Goal: Task Accomplishment & Management: Use online tool/utility

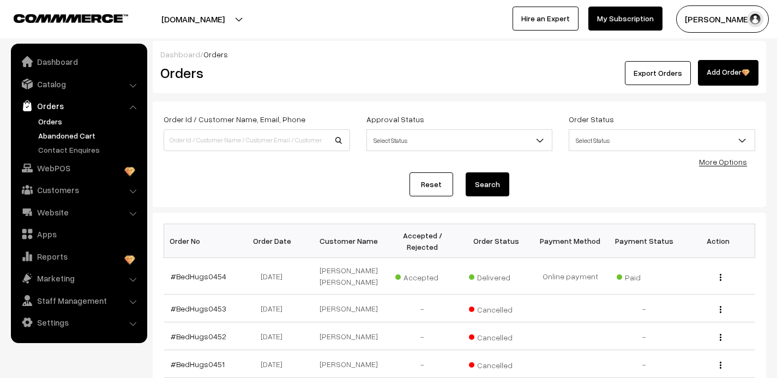
click at [50, 133] on link "Abandoned Cart" at bounding box center [89, 135] width 108 height 11
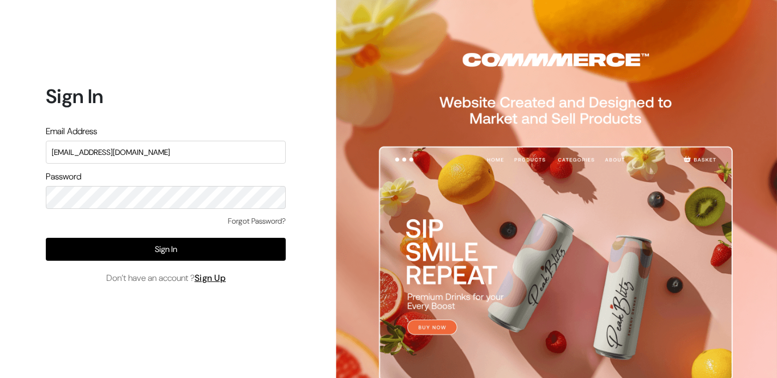
type input "wehugbeds@gmail.com"
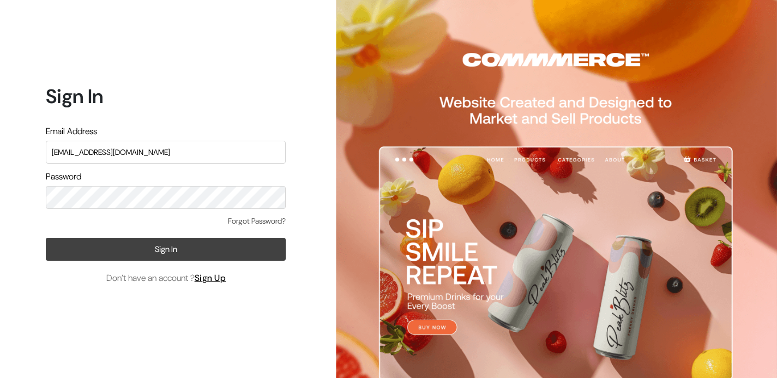
click at [144, 254] on button "Sign In" at bounding box center [166, 249] width 240 height 23
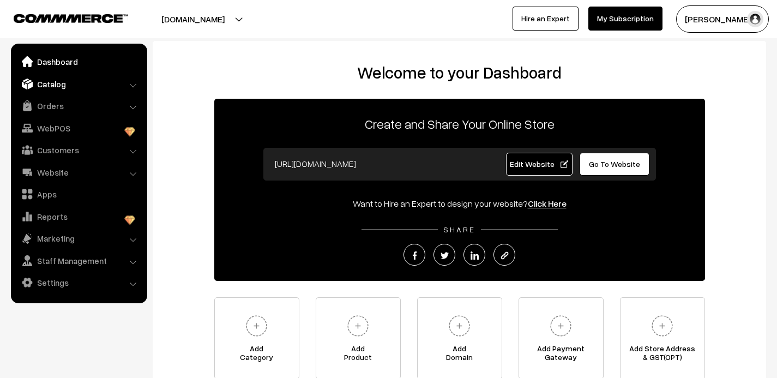
click at [56, 89] on link "Catalog" at bounding box center [79, 84] width 130 height 20
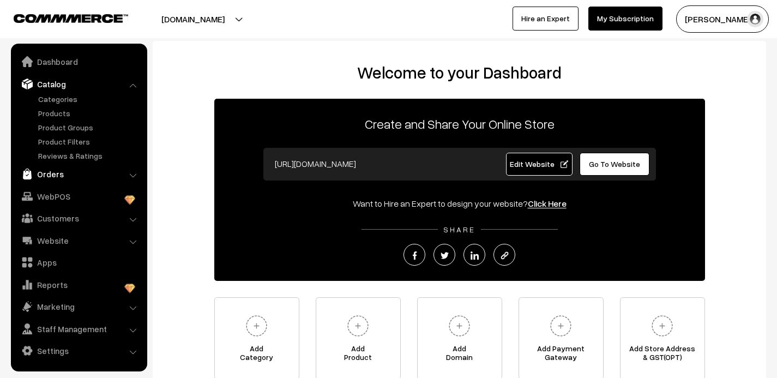
click at [52, 173] on link "Orders" at bounding box center [79, 174] width 130 height 20
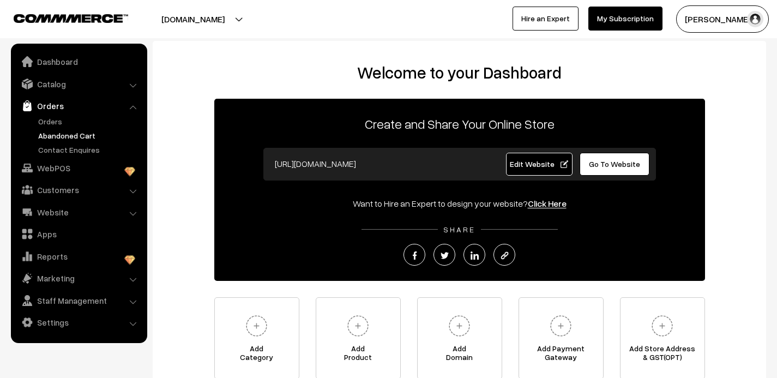
click at [53, 133] on link "Abandoned Cart" at bounding box center [89, 135] width 108 height 11
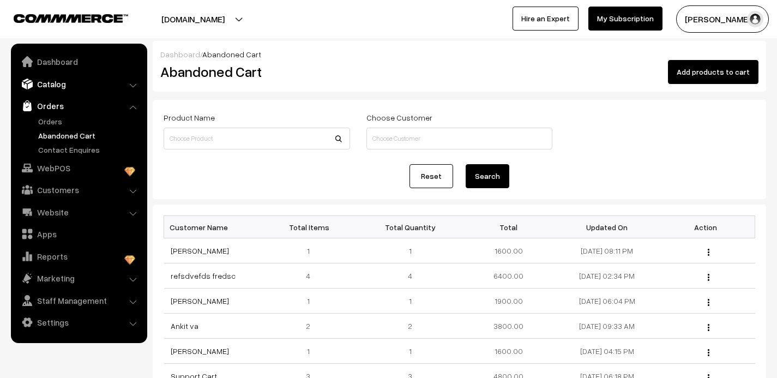
click at [59, 85] on link "Catalog" at bounding box center [79, 84] width 130 height 20
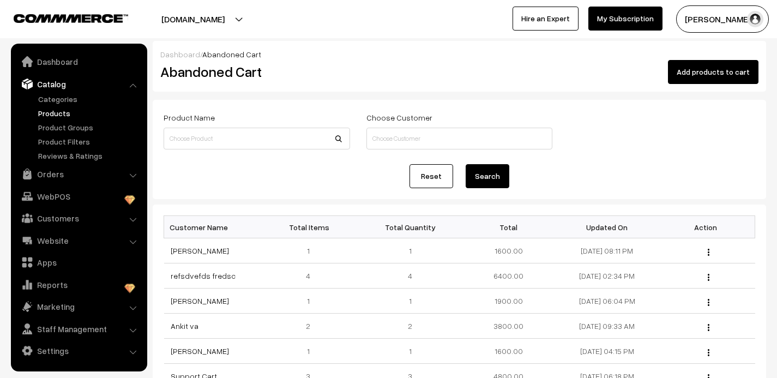
click at [61, 113] on link "Products" at bounding box center [89, 112] width 108 height 11
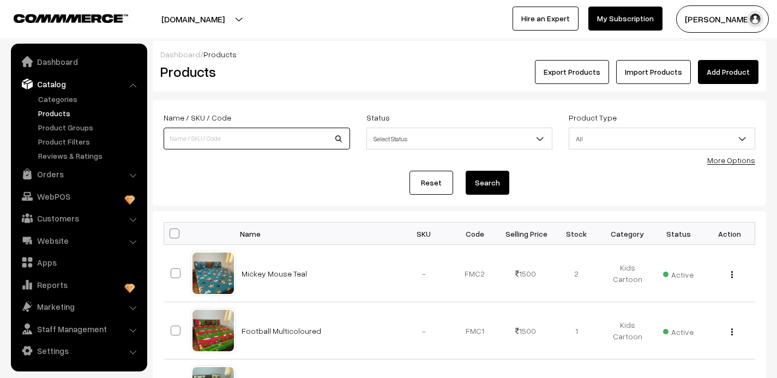
click at [201, 140] on input at bounding box center [257, 139] width 186 height 22
type input "single"
click at [466, 171] on button "Search" at bounding box center [488, 183] width 44 height 24
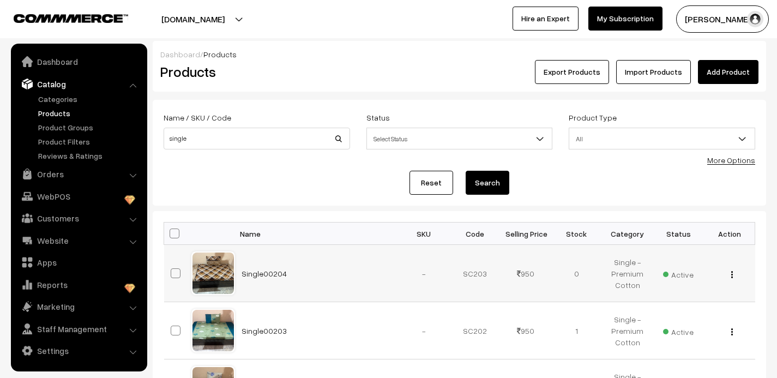
click at [732, 275] on img "button" at bounding box center [732, 274] width 2 height 7
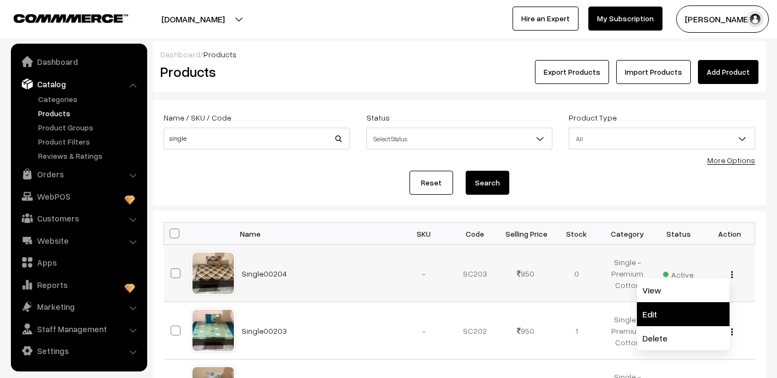
click at [665, 320] on link "Edit" at bounding box center [683, 314] width 93 height 24
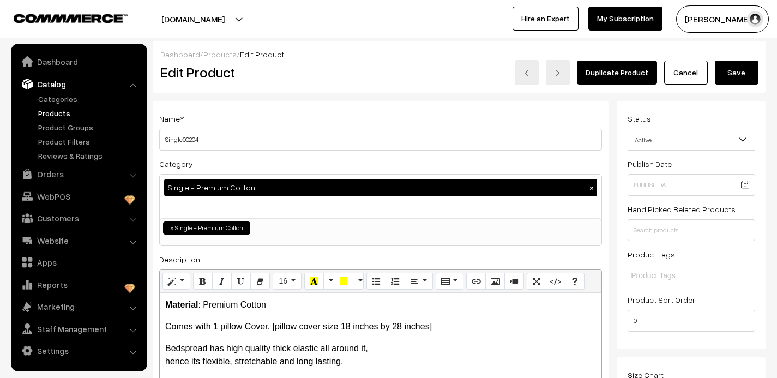
click at [607, 71] on link "Duplicate Product" at bounding box center [617, 73] width 80 height 24
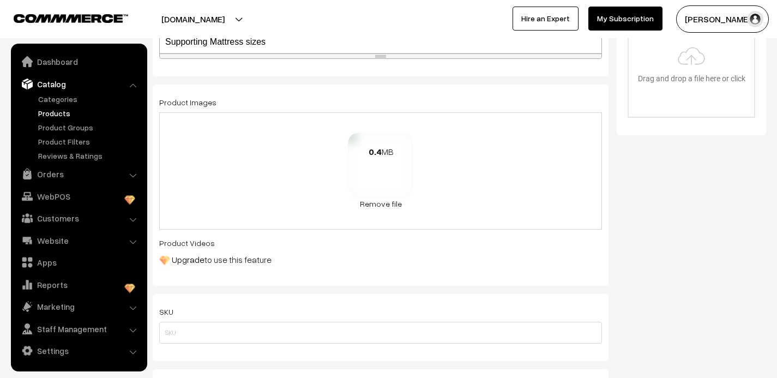
scroll to position [381, 0]
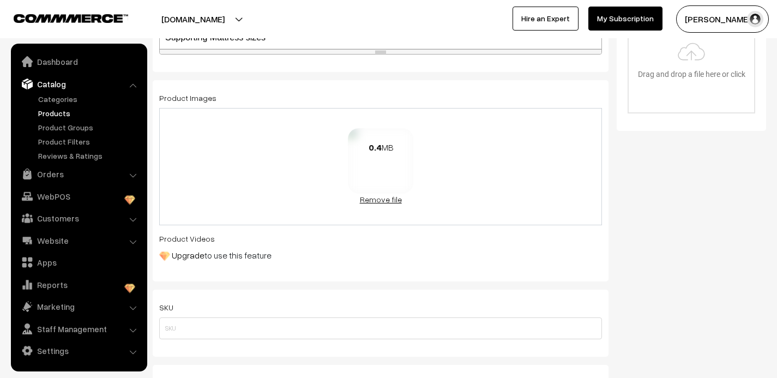
click at [378, 201] on link "Remove file" at bounding box center [380, 199] width 65 height 11
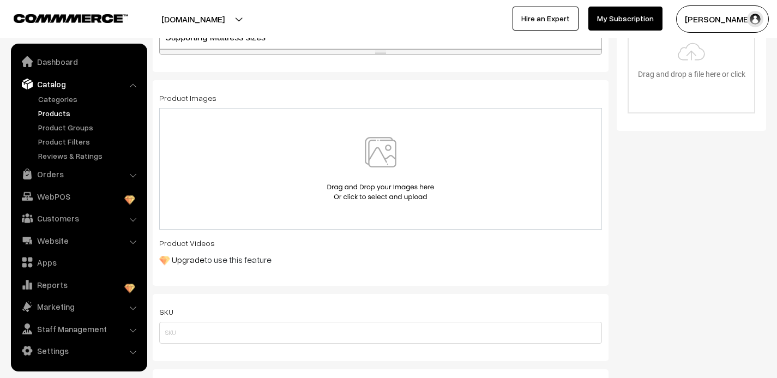
click at [382, 157] on img at bounding box center [380, 169] width 112 height 64
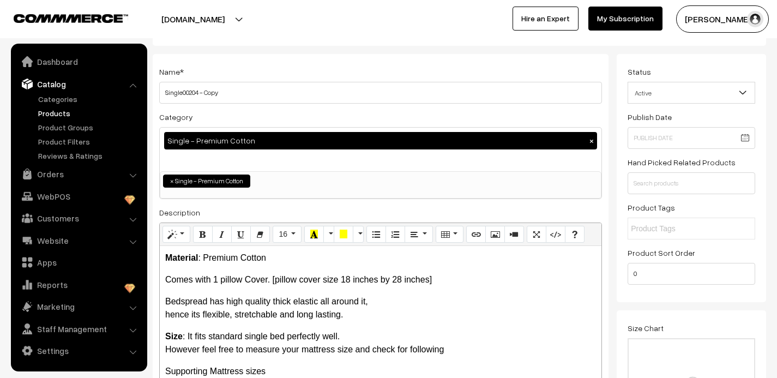
scroll to position [0, 0]
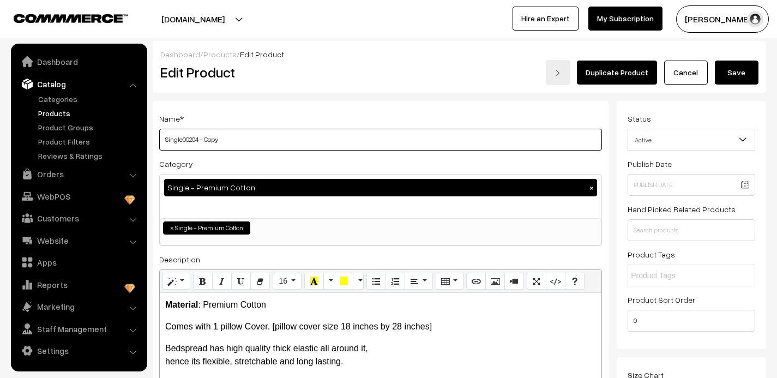
click at [221, 140] on input "Single00204 - Copy" at bounding box center [380, 140] width 443 height 22
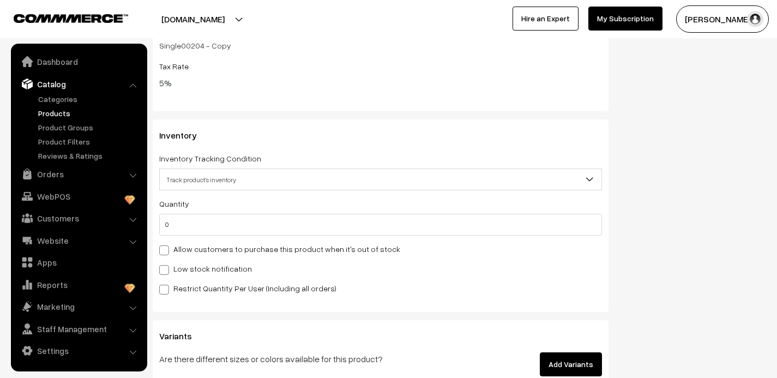
scroll to position [1112, 0]
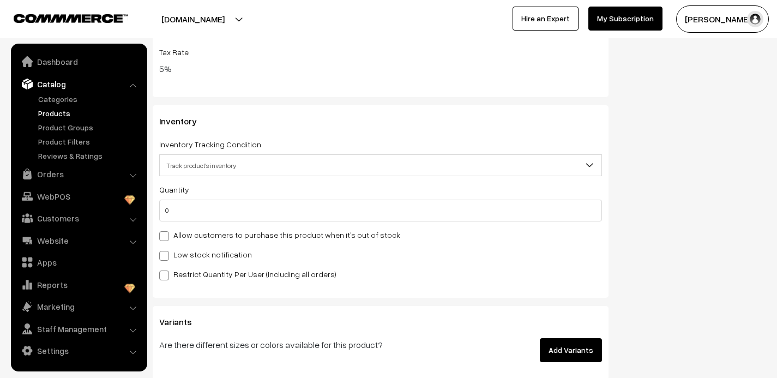
type input "Single00205"
click at [176, 210] on input "0" at bounding box center [380, 211] width 443 height 22
type input "1"
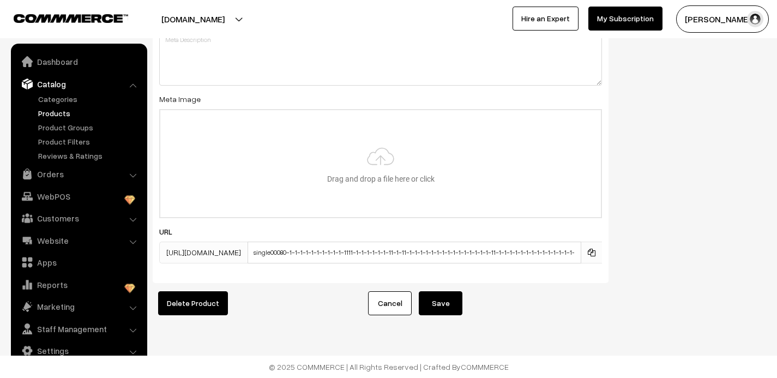
click at [442, 305] on button "Save" at bounding box center [441, 303] width 44 height 24
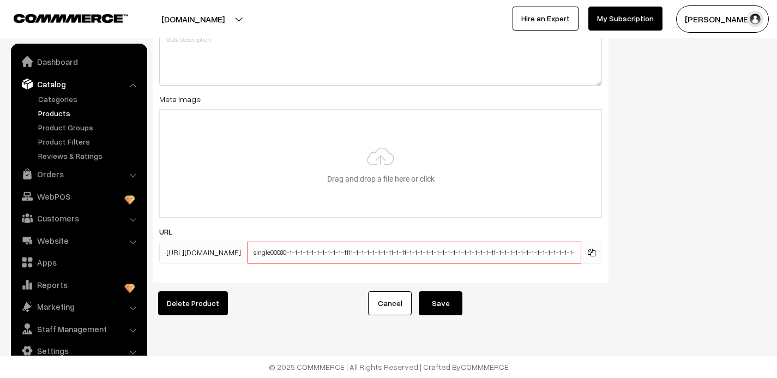
click at [502, 254] on input "single00080-1-1-1-1-1-1-1-1-1-1-1111-1-1-1-1-1-1-11-1-11-1-1-1-1-1-1-1-1-1-1-1-…" at bounding box center [415, 253] width 334 height 22
type input "single00080-1-1-1-1-1-1-1-1-1-1-1111-1-1-1-1-1-1-11-1-11-1-1-1-1-1-1-1-1-1-1-1-…"
click at [444, 309] on button "Save" at bounding box center [441, 303] width 44 height 24
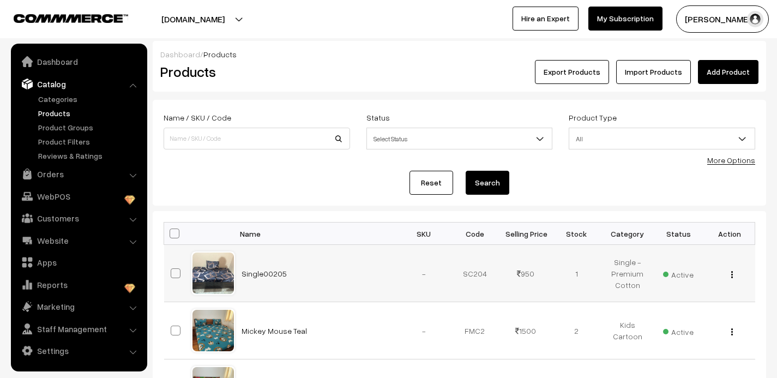
click at [732, 274] on img "button" at bounding box center [732, 274] width 2 height 7
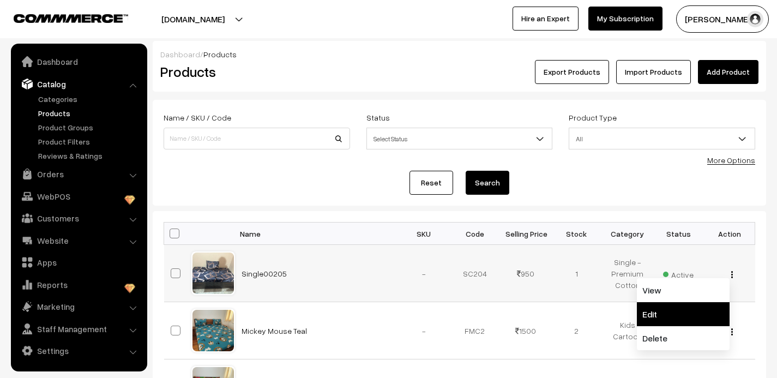
click at [697, 309] on link "Edit" at bounding box center [683, 314] width 93 height 24
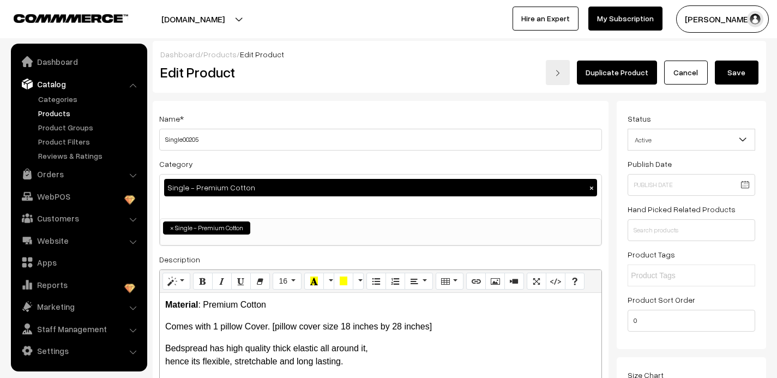
click at [607, 70] on link "Duplicate Product" at bounding box center [617, 73] width 80 height 24
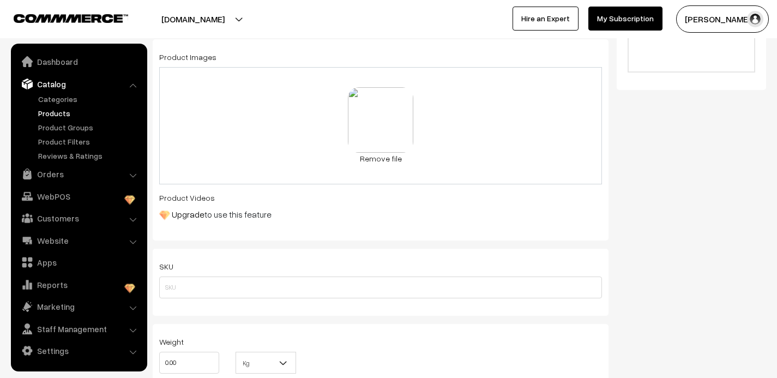
scroll to position [424, 0]
click at [372, 156] on link "Remove file" at bounding box center [380, 155] width 65 height 11
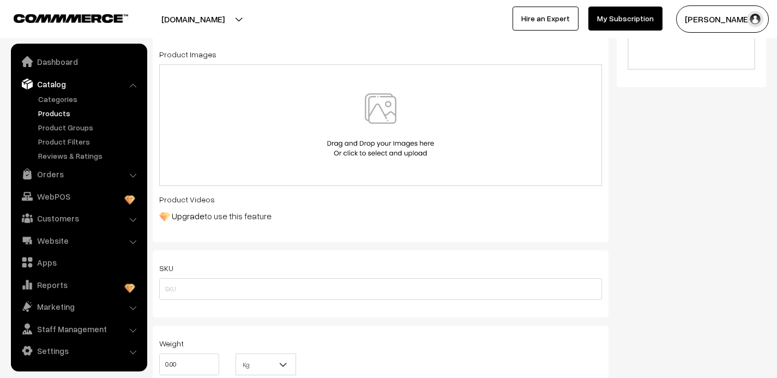
click at [382, 104] on img at bounding box center [380, 125] width 112 height 64
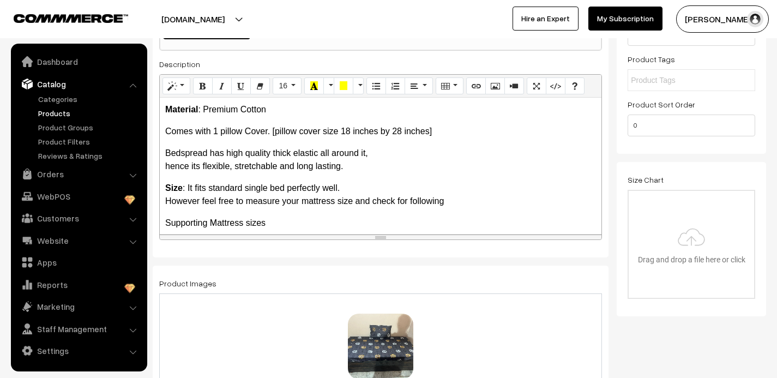
scroll to position [0, 0]
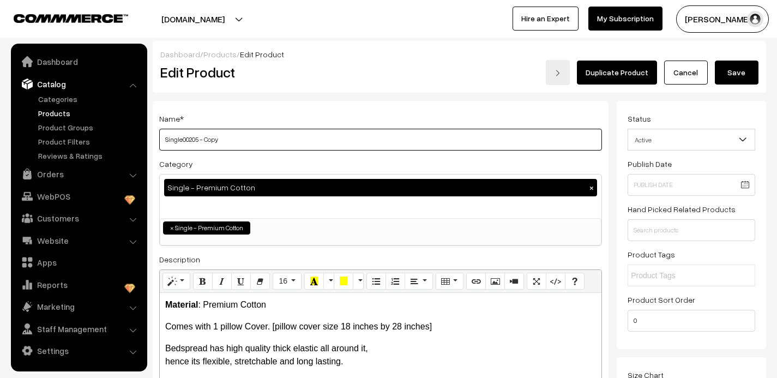
click at [241, 141] on input "Single00205 - Copy" at bounding box center [380, 140] width 443 height 22
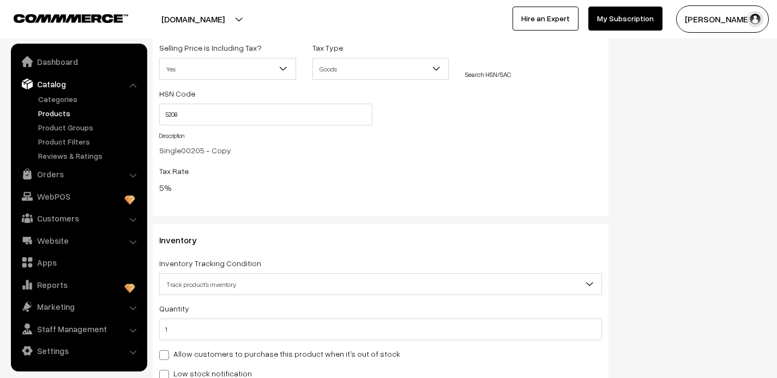
scroll to position [996, 0]
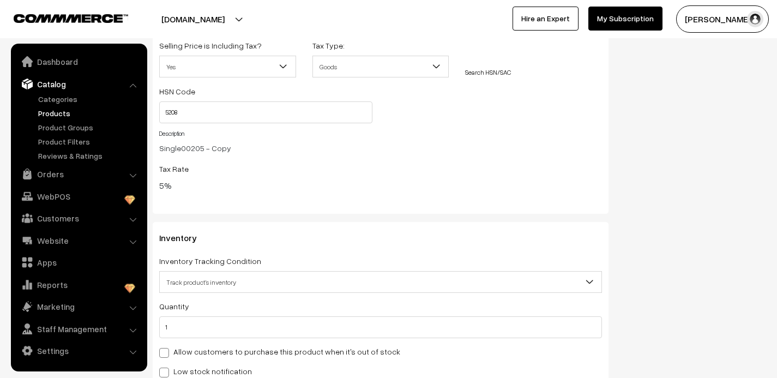
type input "Single00206"
click at [195, 324] on input "1" at bounding box center [380, 327] width 443 height 22
type input "2"
type input "3"
type input "2"
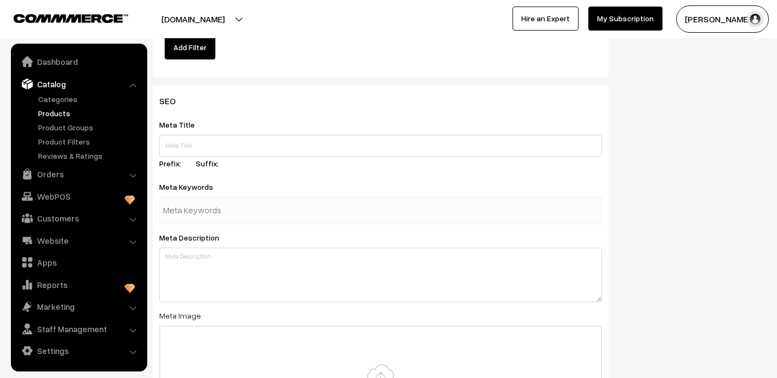
scroll to position [1713, 0]
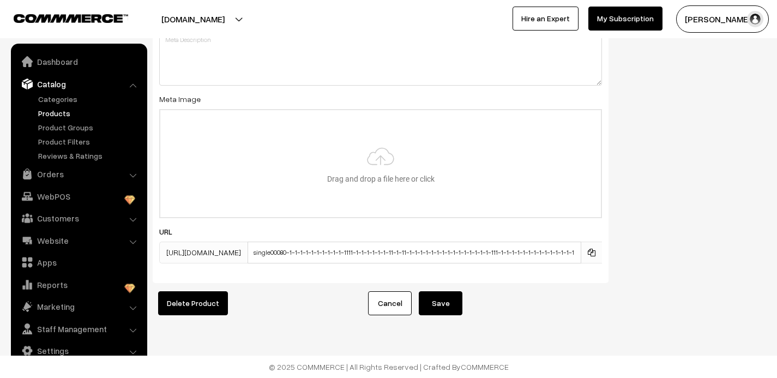
click at [443, 304] on button "Save" at bounding box center [441, 303] width 44 height 24
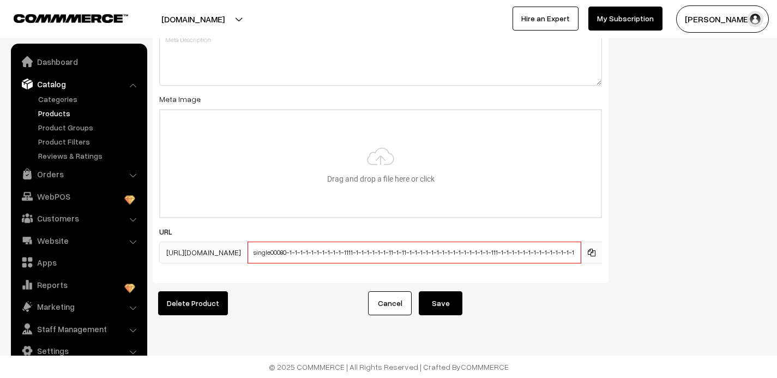
click at [456, 253] on input "single00080-1-1-1-1-1-1-1-1-1-1-1111-1-1-1-1-1-1-11-1-11-1-1-1-1-1-1-1-1-1-1-1-…" at bounding box center [415, 253] width 334 height 22
type input "single00080-1-1-1-1-1-1-1-1-1-1-1111-1-1-1-1-1-1-11-1-11-1-1-1-1-1-1-11-1-1-1-1…"
click at [451, 302] on button "Save" at bounding box center [441, 303] width 44 height 24
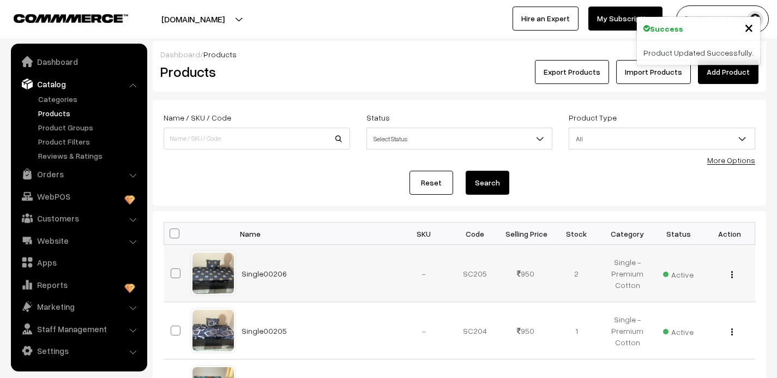
click at [731, 272] on img "button" at bounding box center [732, 274] width 2 height 7
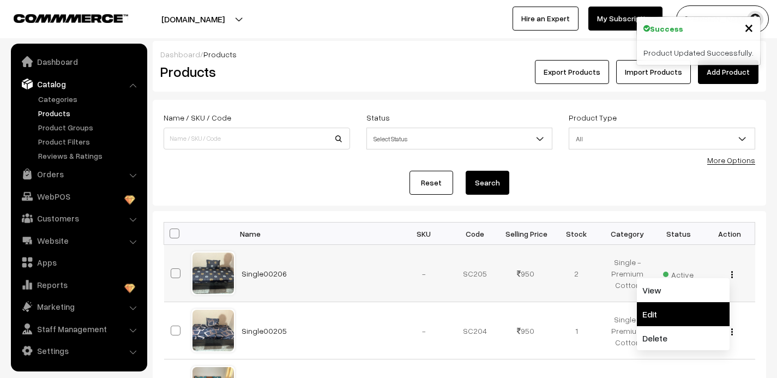
click at [672, 310] on link "Edit" at bounding box center [683, 314] width 93 height 24
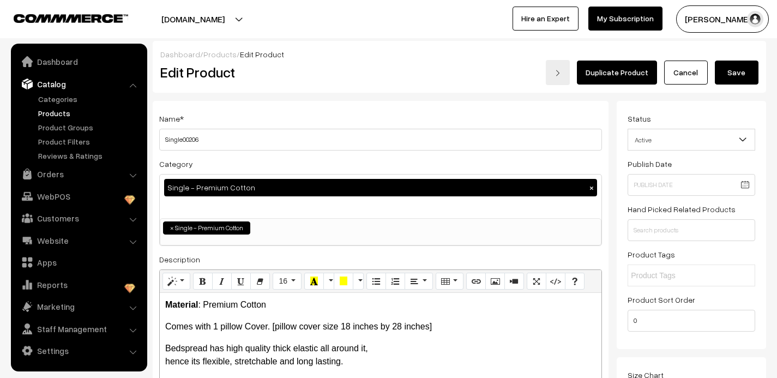
click at [635, 71] on link "Duplicate Product" at bounding box center [617, 73] width 80 height 24
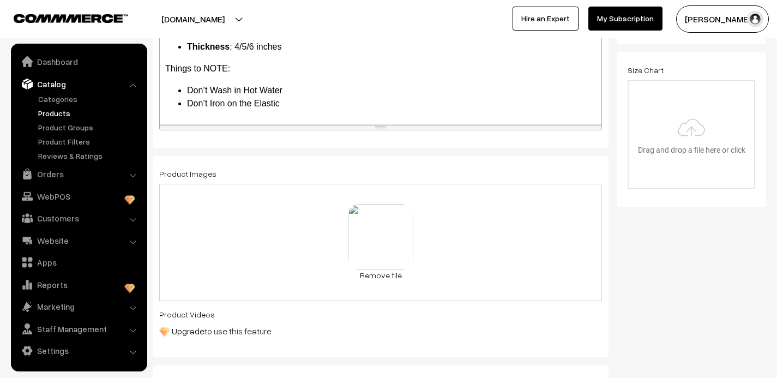
scroll to position [321, 0]
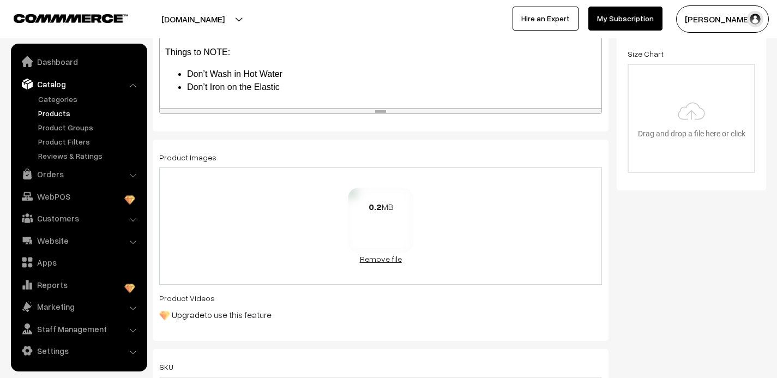
click at [371, 255] on link "Remove file" at bounding box center [380, 258] width 65 height 11
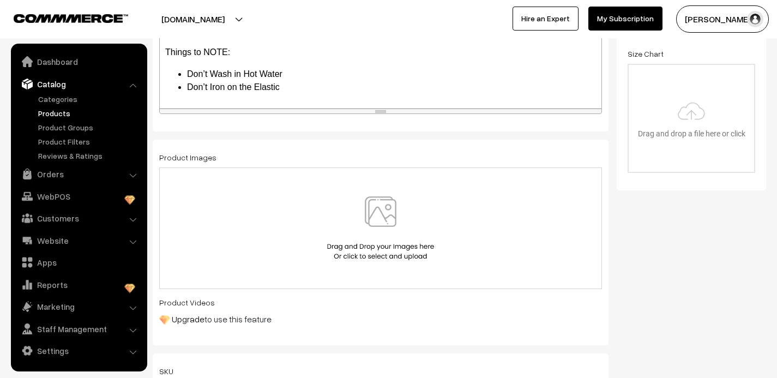
click at [379, 204] on img at bounding box center [380, 228] width 112 height 64
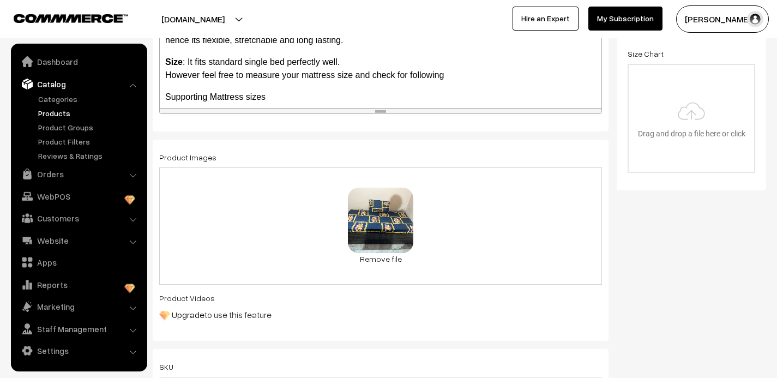
scroll to position [0, 0]
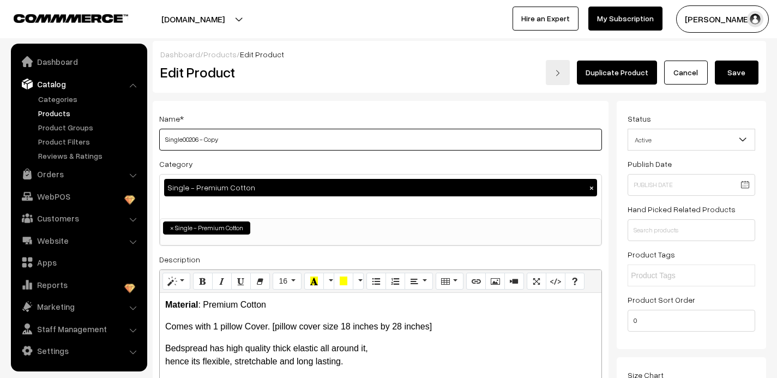
click at [223, 144] on input "Single00206 - Copy" at bounding box center [380, 140] width 443 height 22
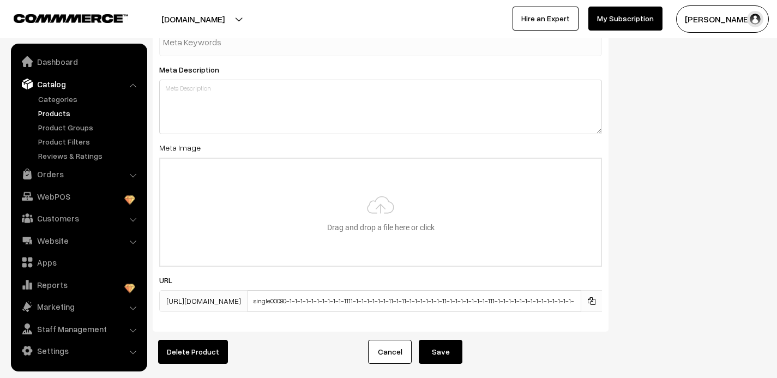
scroll to position [1713, 0]
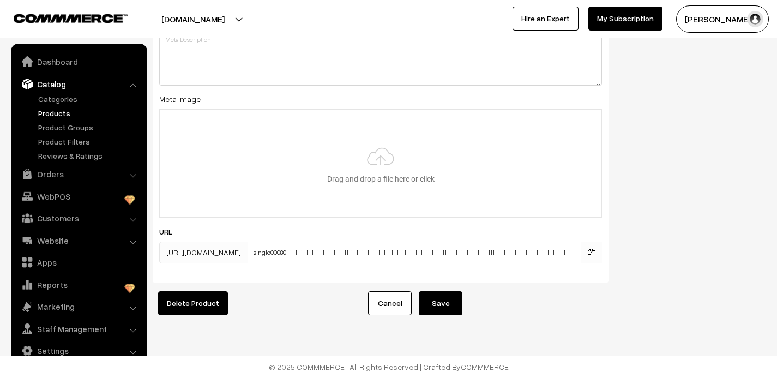
type input "Single00207"
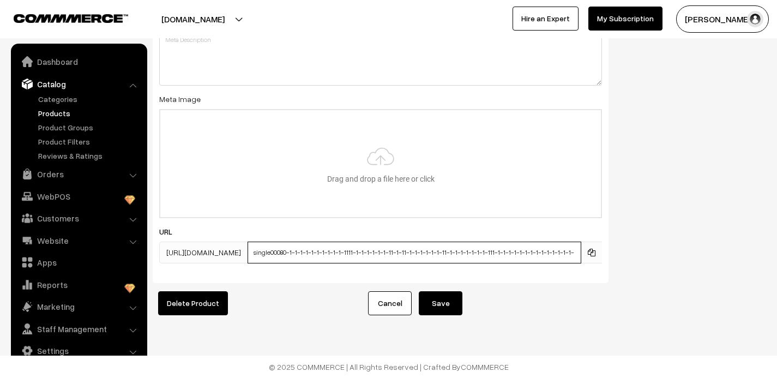
click at [381, 254] on input "single00080-1-1-1-1-1-1-1-1-1-1-1111-1-1-1-1-1-1-11-1-11-1-1-1-1-1-1-11-1-1-1-1…" at bounding box center [415, 253] width 334 height 22
type input "single00080-1-1-1-1-1-1-1-1-1-1-1111-1-11-1-1-1-11-1-11-1-1-1-1-1-1-11-1-1-1-1-…"
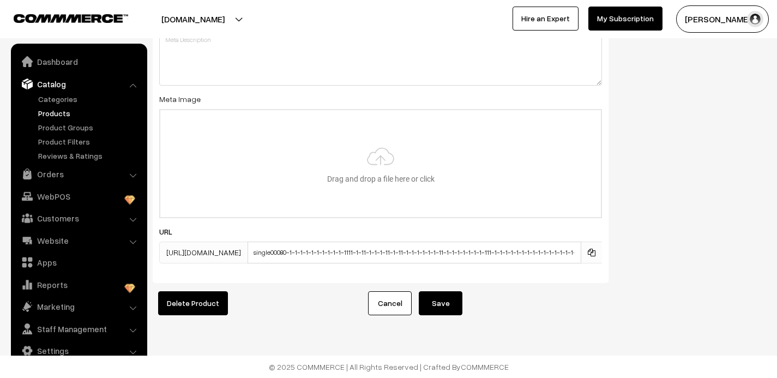
click at [450, 307] on button "Save" at bounding box center [441, 303] width 44 height 24
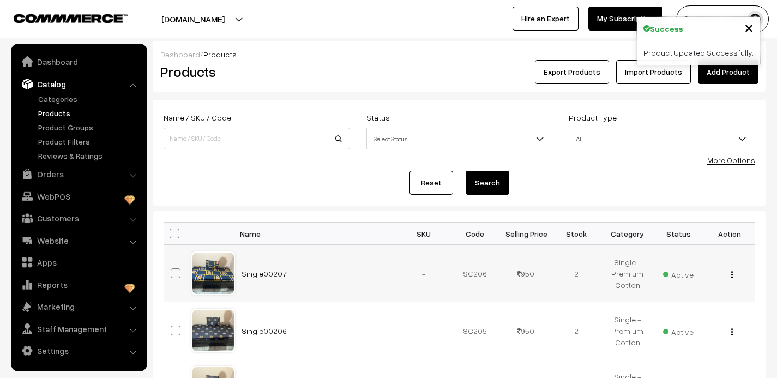
click at [732, 271] on img "button" at bounding box center [732, 274] width 2 height 7
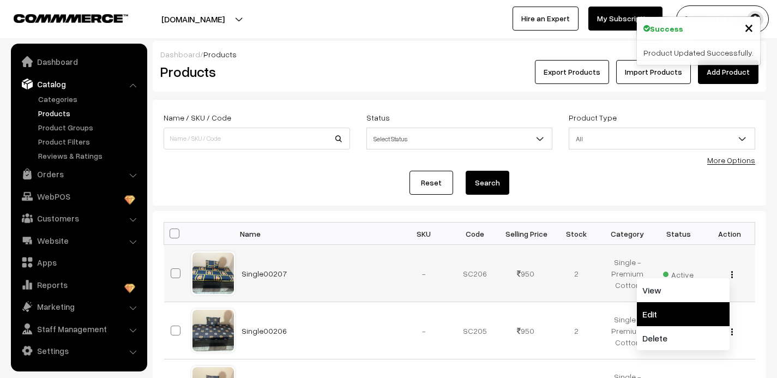
click at [678, 313] on link "Edit" at bounding box center [683, 314] width 93 height 24
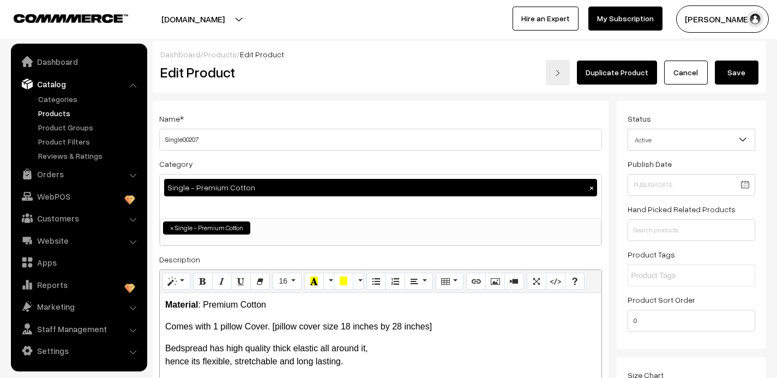
click at [618, 72] on link "Duplicate Product" at bounding box center [617, 73] width 80 height 24
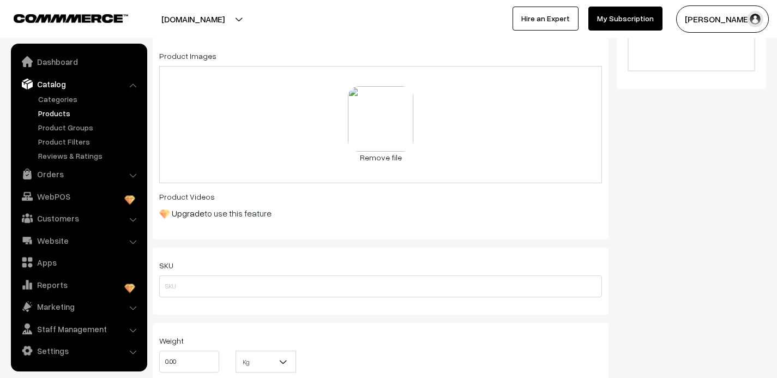
scroll to position [427, 0]
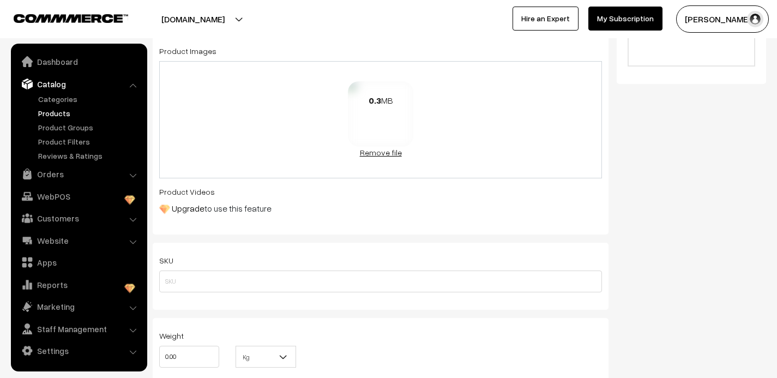
click at [390, 152] on link "Remove file" at bounding box center [380, 152] width 65 height 11
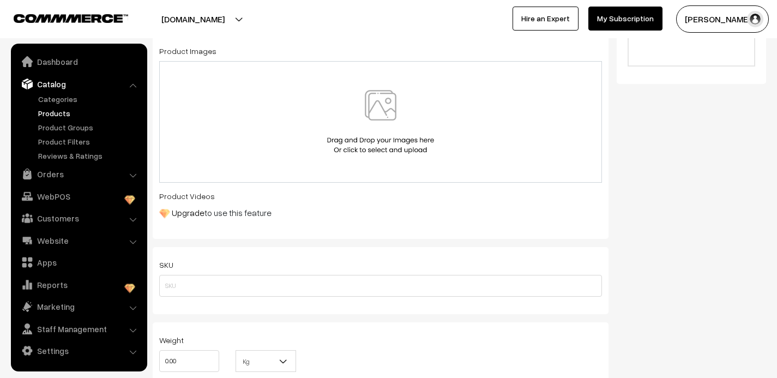
click at [382, 107] on img at bounding box center [380, 122] width 112 height 64
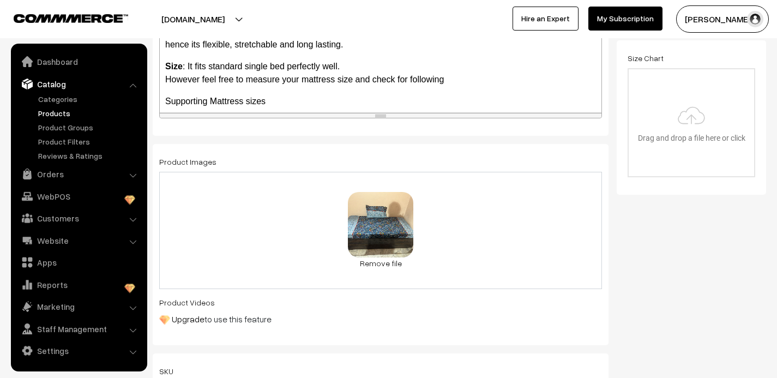
scroll to position [0, 0]
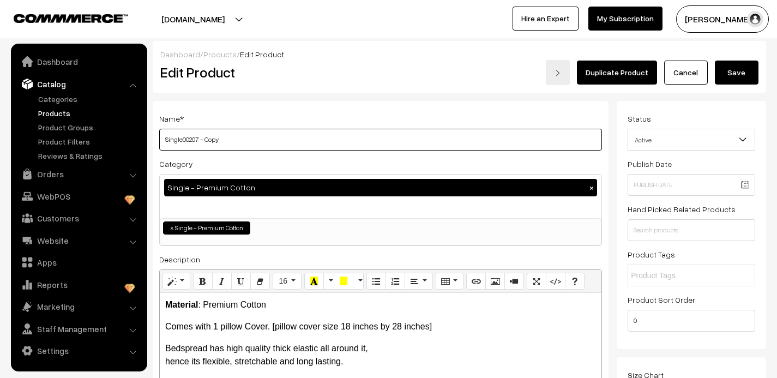
click at [229, 142] on input "Single00207 - Copy" at bounding box center [380, 140] width 443 height 22
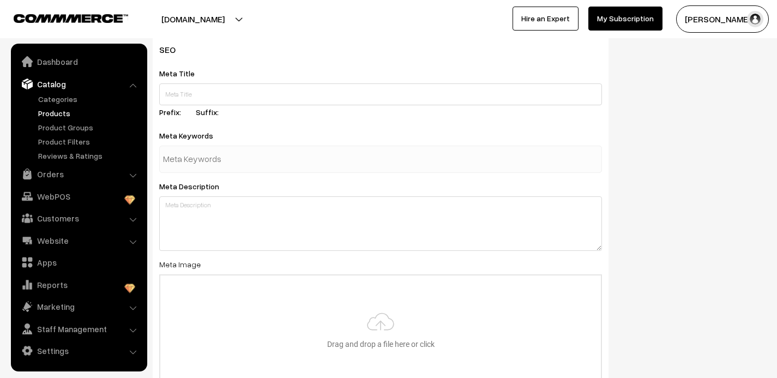
scroll to position [1713, 0]
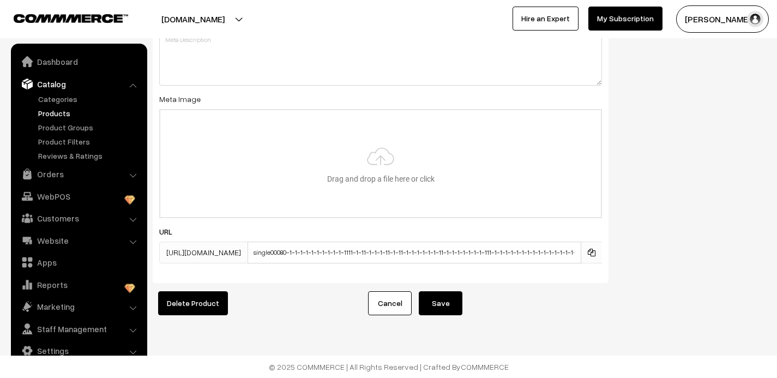
type input "Single00208"
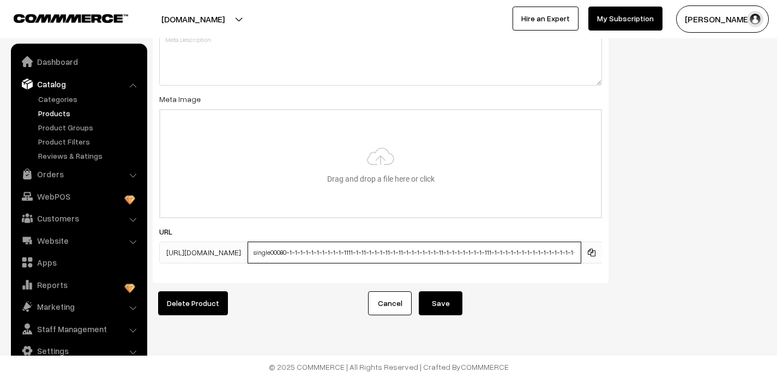
click at [399, 255] on input "single00080-1-1-1-1-1-1-1-1-1-1-1111-1-11-1-1-1-11-1-11-1-1-1-1-1-1-11-1-1-1-1-…" at bounding box center [415, 253] width 334 height 22
type input "single00080-1-1-1-1-1-1-1-1-1-1-1111-1-11-1-1-1-1-1-11-1-1-1-1-1-1-11-1-1-1-1-1…"
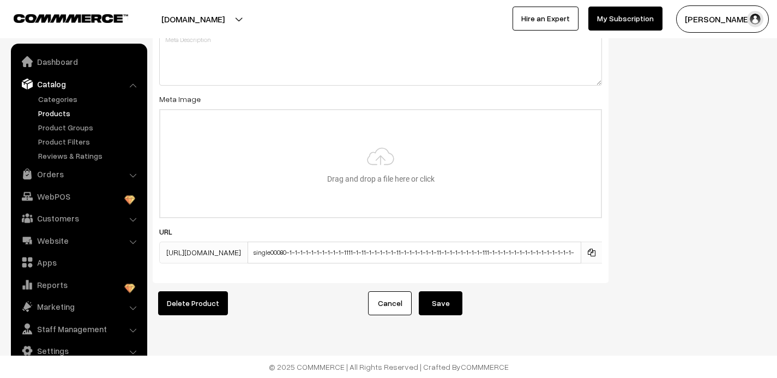
click at [449, 304] on button "Save" at bounding box center [441, 303] width 44 height 24
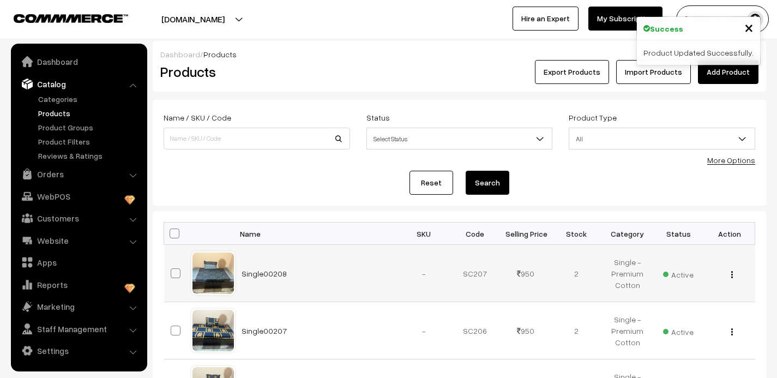
click at [731, 272] on img "button" at bounding box center [732, 274] width 2 height 7
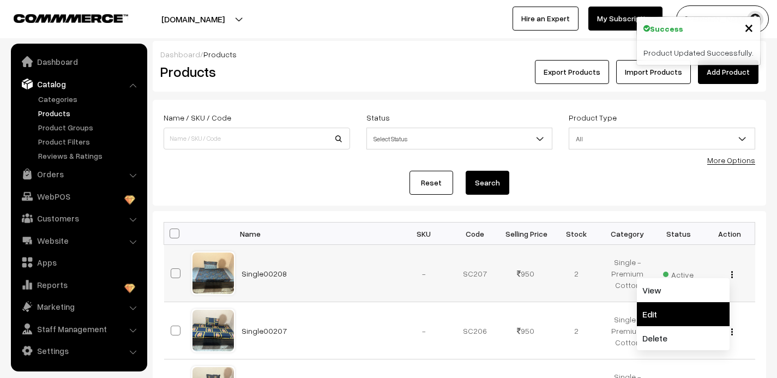
click at [676, 308] on link "Edit" at bounding box center [683, 314] width 93 height 24
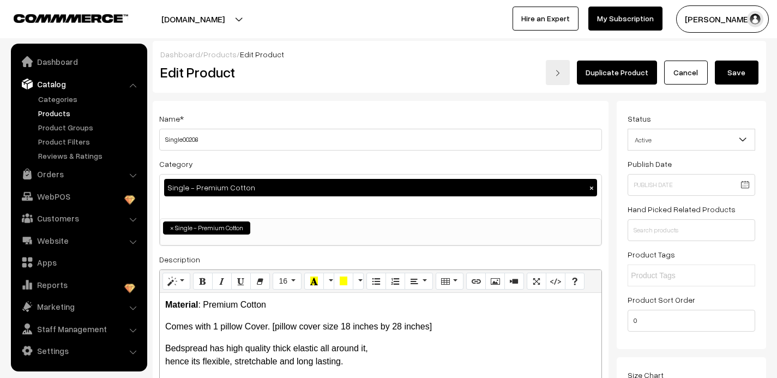
click at [612, 69] on link "Duplicate Product" at bounding box center [617, 73] width 80 height 24
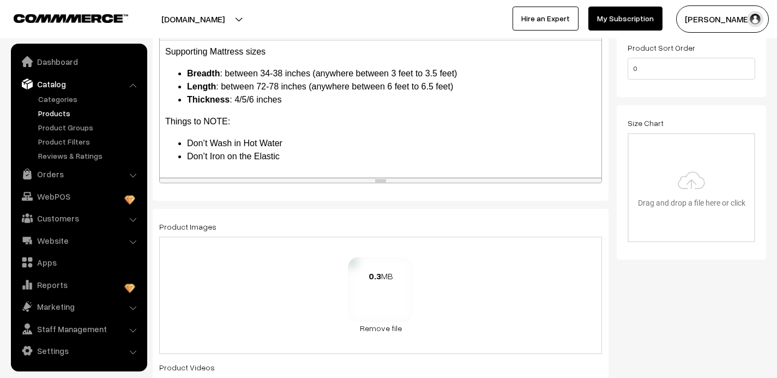
scroll to position [267, 0]
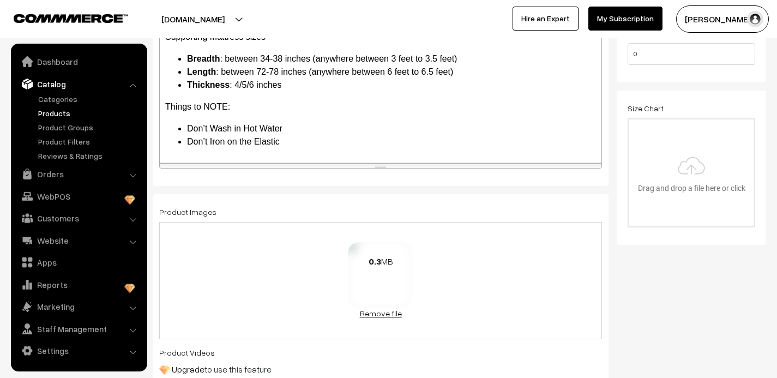
click at [385, 310] on link "Remove file" at bounding box center [380, 313] width 65 height 11
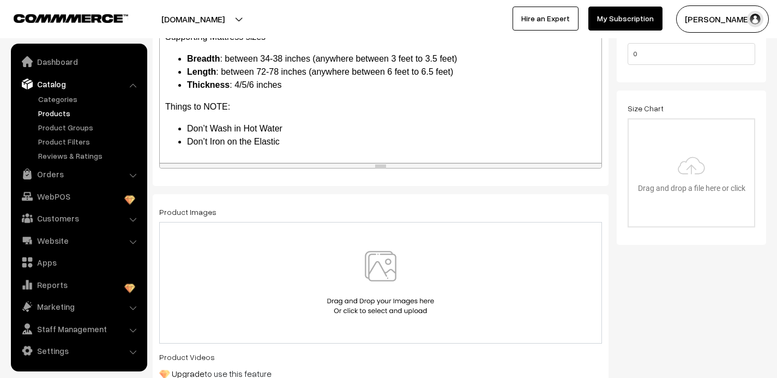
click at [385, 274] on img at bounding box center [380, 283] width 112 height 64
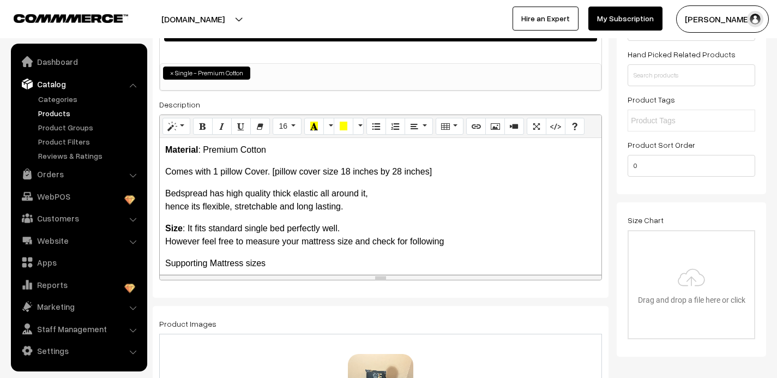
scroll to position [0, 0]
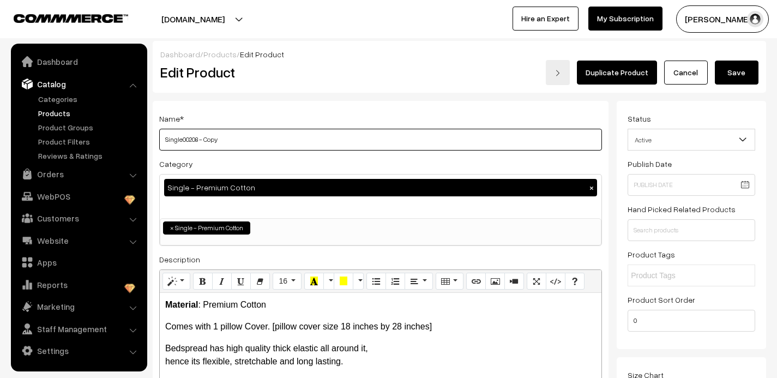
click at [230, 142] on input "Single00208 - Copy" at bounding box center [380, 140] width 443 height 22
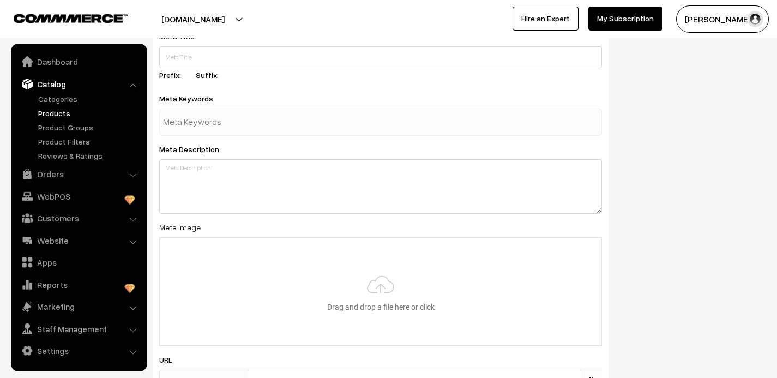
scroll to position [1713, 0]
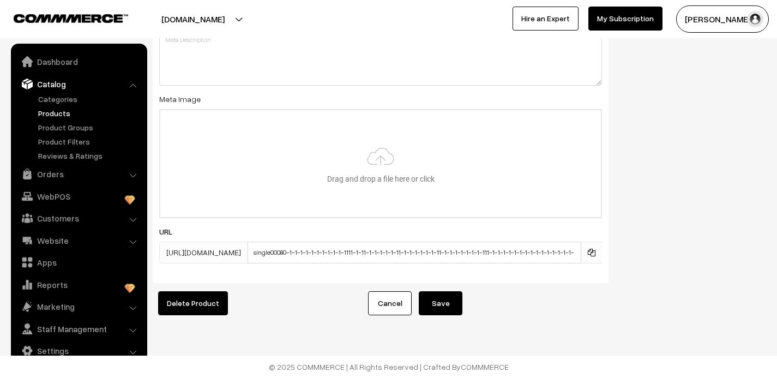
type input "Single00209"
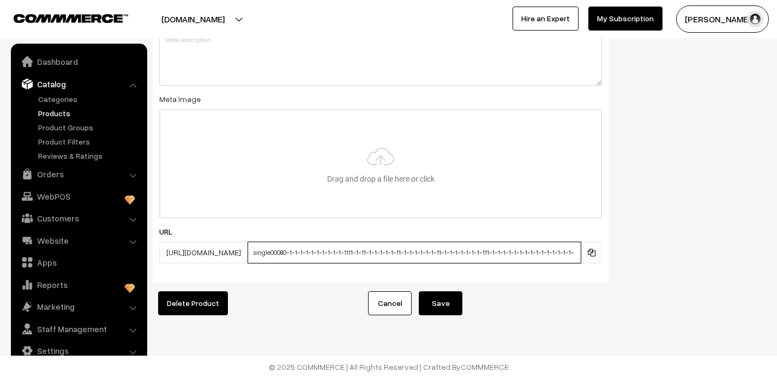
click at [404, 254] on input "single00080-1-1-1-1-1-1-1-1-1-1-1111-1-11-1-1-1-1-1-11-1-1-1-1-1-1-11-1-1-1-1-1…" at bounding box center [415, 253] width 334 height 22
type input "single00080-1-1-1-1-1-1-1-1-1-1-1111-1-11-1-1-1-1--11-1-1-1-1-1-1-11-1-1-1-1-1-…"
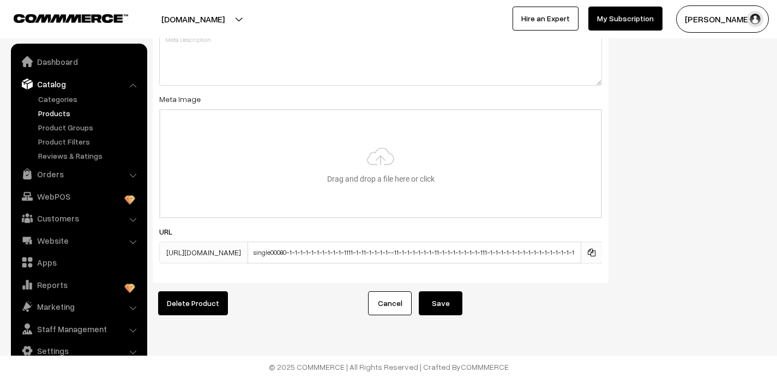
click at [450, 311] on button "Save" at bounding box center [441, 303] width 44 height 24
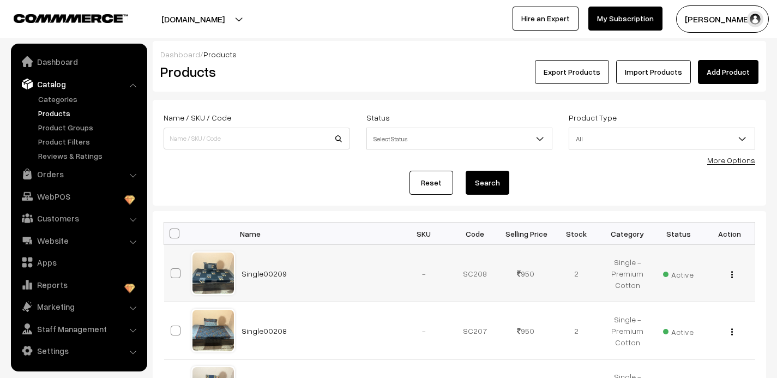
click at [732, 270] on button "button" at bounding box center [732, 274] width 3 height 9
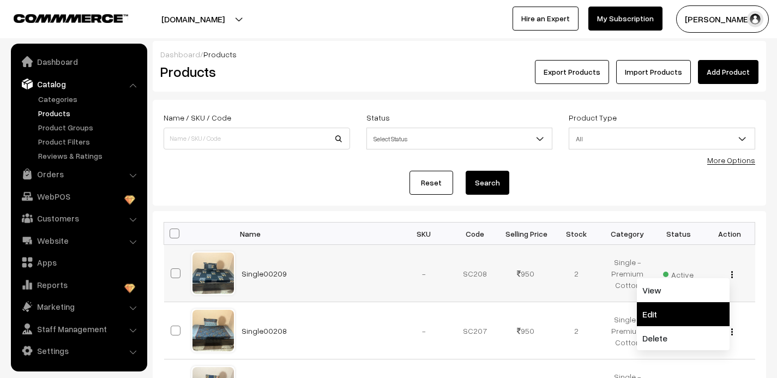
click at [678, 310] on link "Edit" at bounding box center [683, 314] width 93 height 24
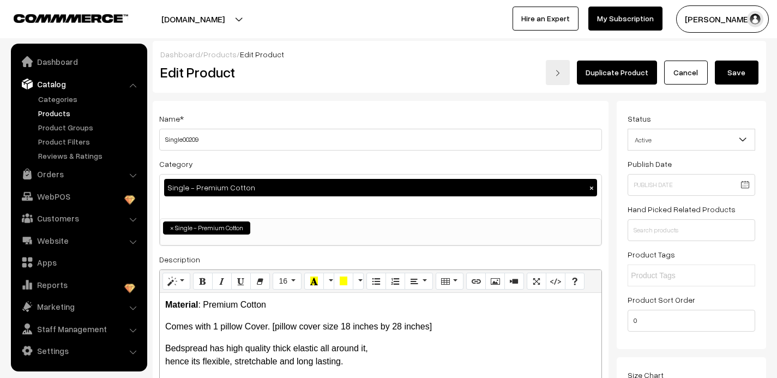
click at [632, 71] on link "Duplicate Product" at bounding box center [617, 73] width 80 height 24
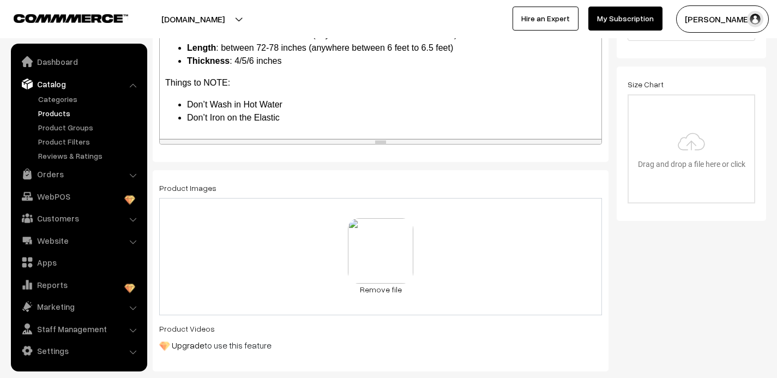
scroll to position [300, 0]
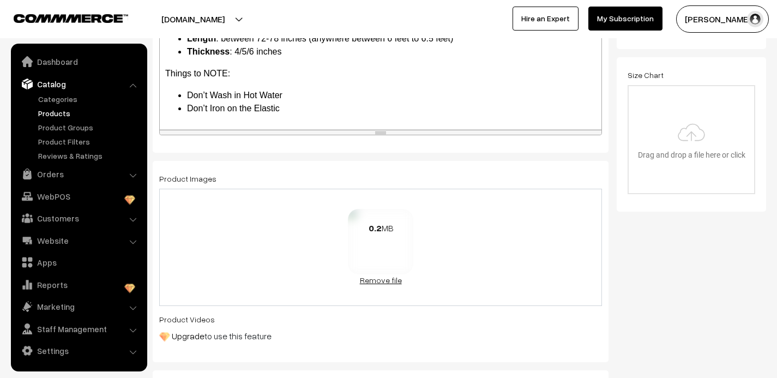
click at [383, 281] on link "Remove file" at bounding box center [380, 279] width 65 height 11
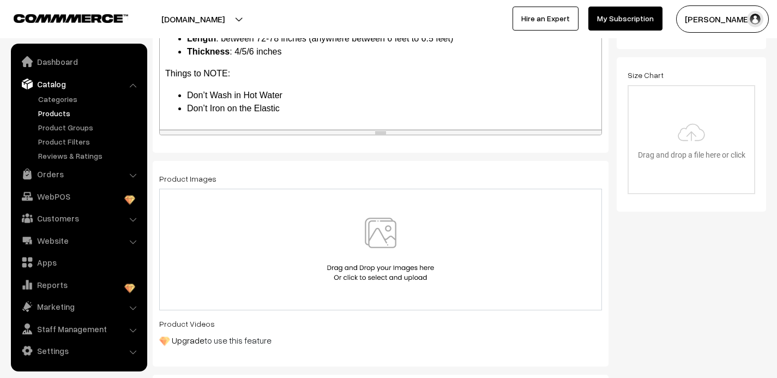
click at [382, 233] on img at bounding box center [380, 250] width 112 height 64
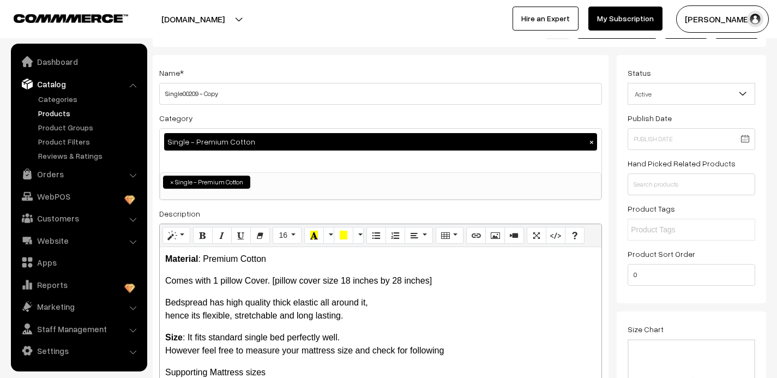
scroll to position [0, 0]
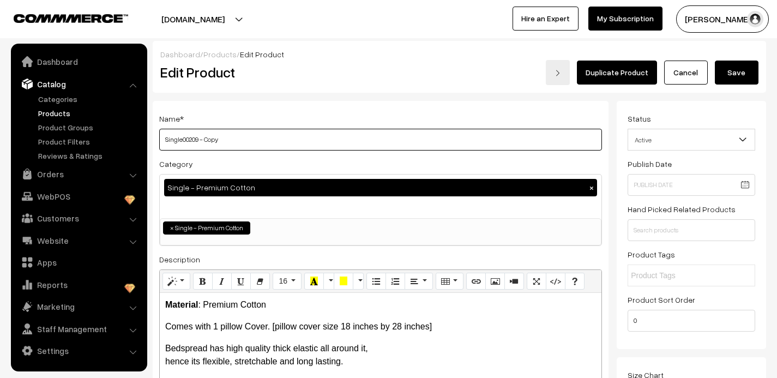
click at [223, 141] on input "Single00209 - Copy" at bounding box center [380, 140] width 443 height 22
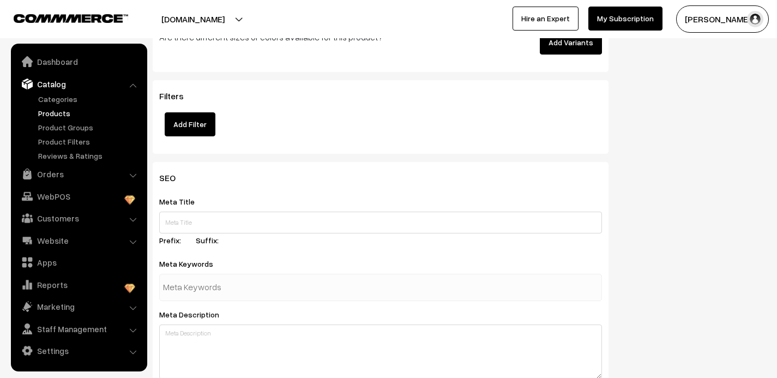
scroll to position [1713, 0]
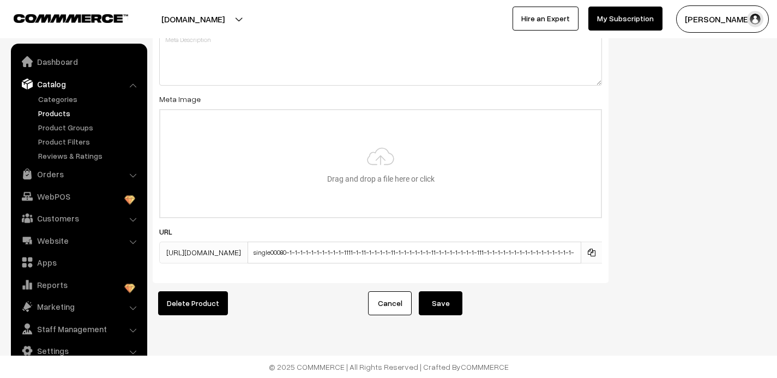
type input "Single00210"
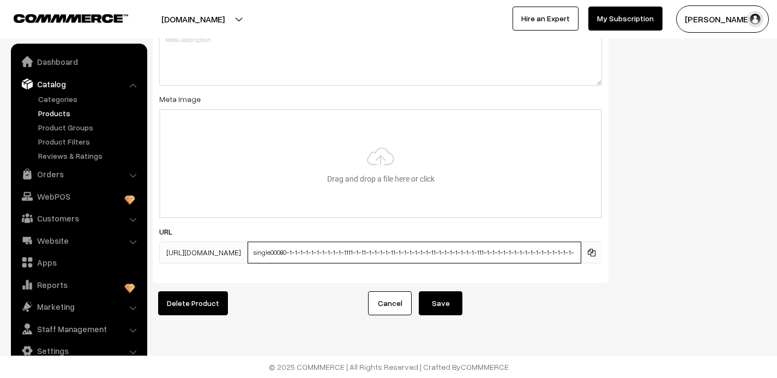
click at [425, 253] on input "single00080-1-1-1-1-1-1-1-1-1-1-1111-1-11-1-1-1-1-11-1-1-1-1-1-1-11-1-1-1-1-1-1…" at bounding box center [415, 253] width 334 height 22
type input "single00080-1-1-1-1-1-1-1-1-1-1-1111-1-11-1-1-1-1-11-1-1-11-1-1-11-1-1-1-1-1-1-…"
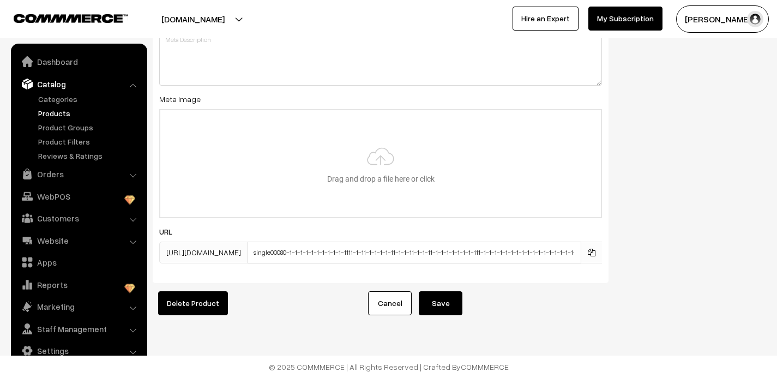
click at [447, 300] on button "Save" at bounding box center [441, 303] width 44 height 24
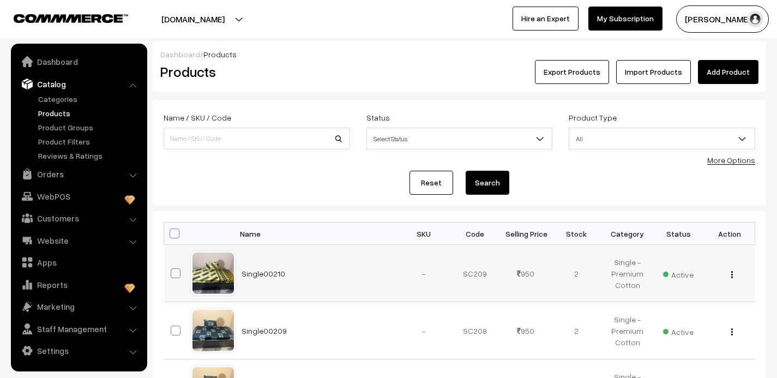
click at [732, 274] on img "button" at bounding box center [732, 274] width 2 height 7
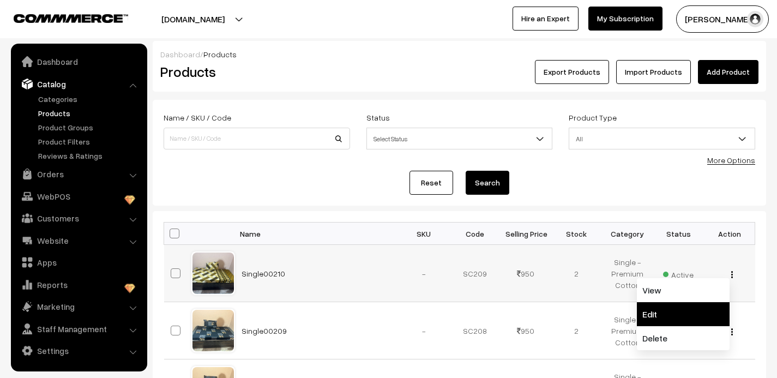
click at [672, 314] on link "Edit" at bounding box center [683, 314] width 93 height 24
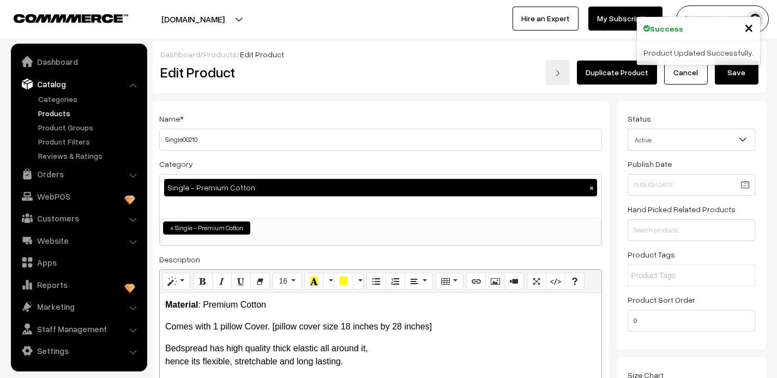
click at [620, 75] on link "Duplicate Product" at bounding box center [617, 73] width 80 height 24
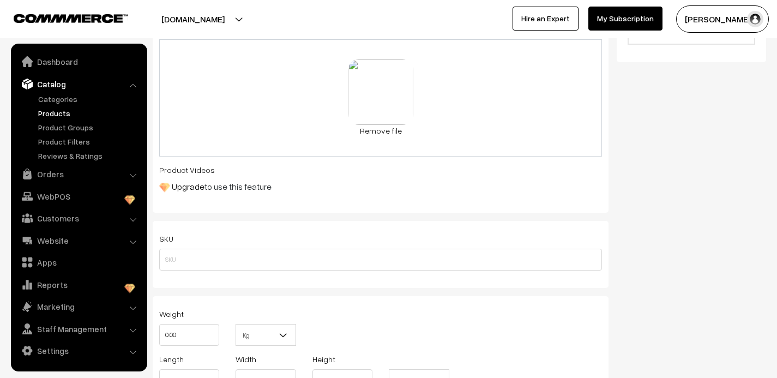
scroll to position [488, 0]
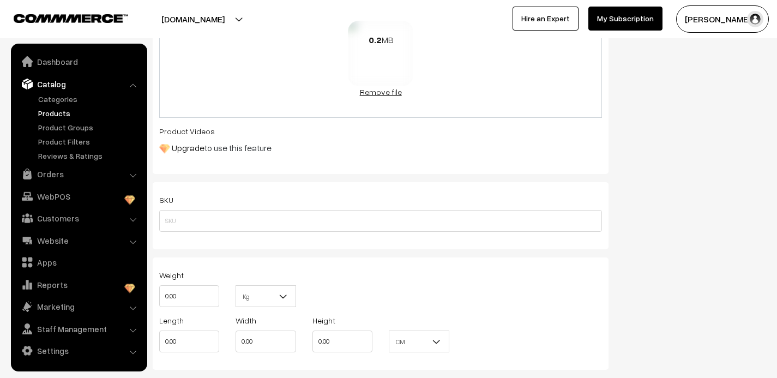
click at [379, 92] on link "Remove file" at bounding box center [380, 91] width 65 height 11
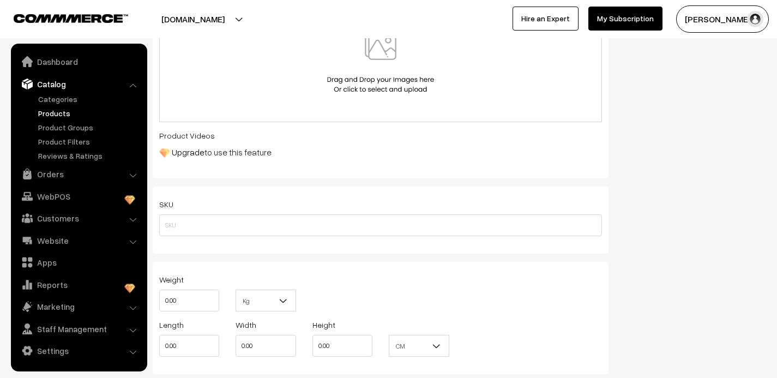
click at [388, 56] on img at bounding box center [380, 61] width 112 height 64
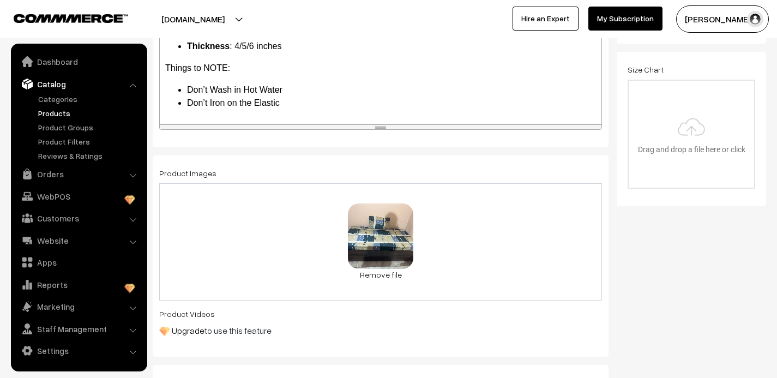
scroll to position [0, 0]
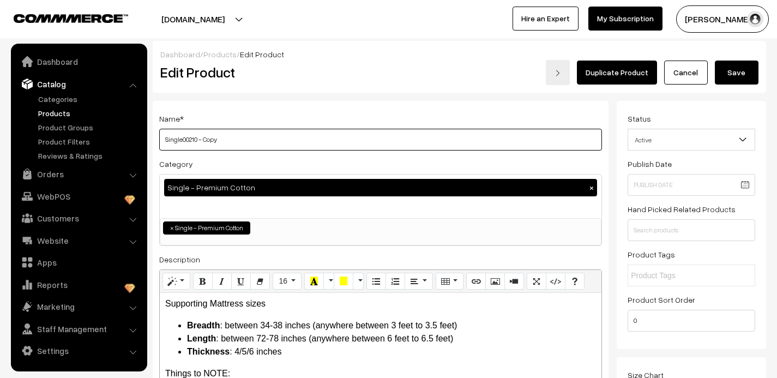
click at [225, 144] on input "Single00210 - Copy" at bounding box center [380, 140] width 443 height 22
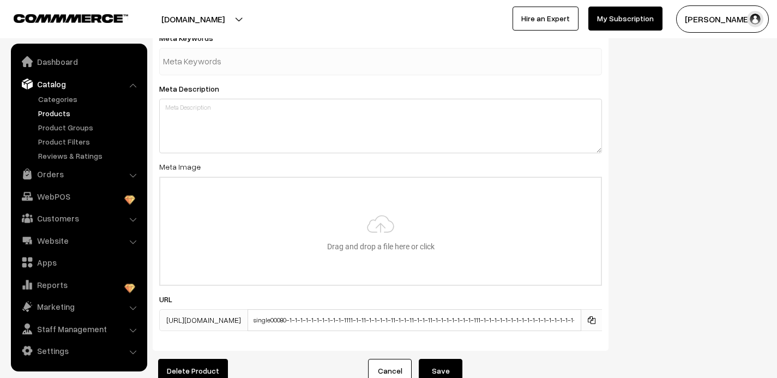
scroll to position [1649, 0]
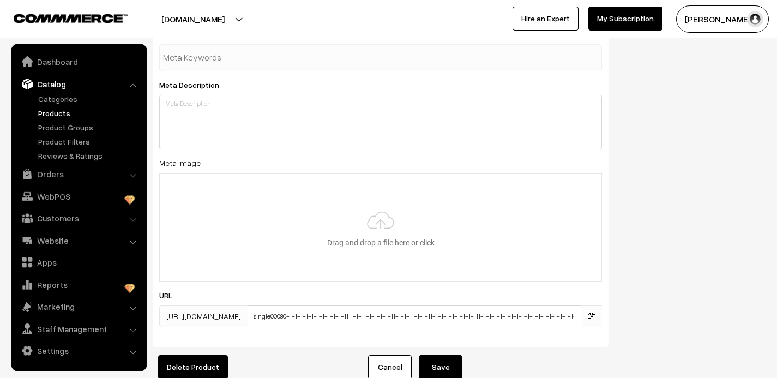
type input "Single00211"
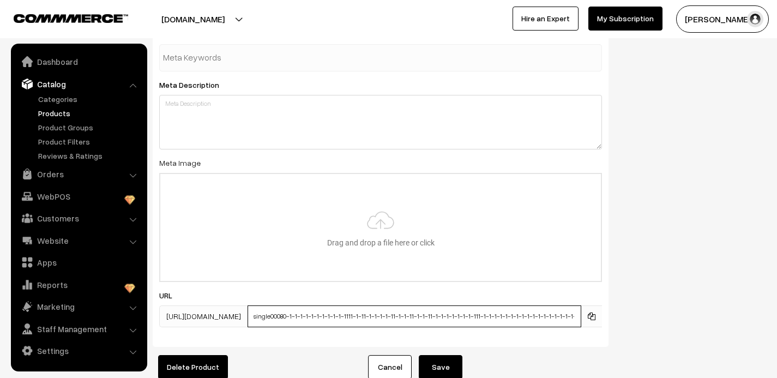
click at [411, 318] on input "single00080-1-1-1-1-1-1-1-1-1-1-1111-1-11-1-1-1-1-11-1-1-11-1-1-11-1-1-1-1-1-1-…" at bounding box center [415, 316] width 334 height 22
type input "single00080-1-1-1-1-1-1-1-1-1-1-1111-1-11-1-1-1-1-111-1-11-1-1-11-1-1-1-1-1-1-1…"
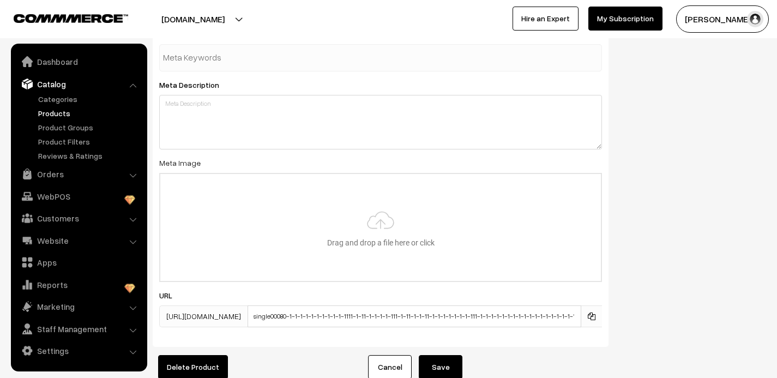
click at [444, 367] on button "Save" at bounding box center [441, 367] width 44 height 24
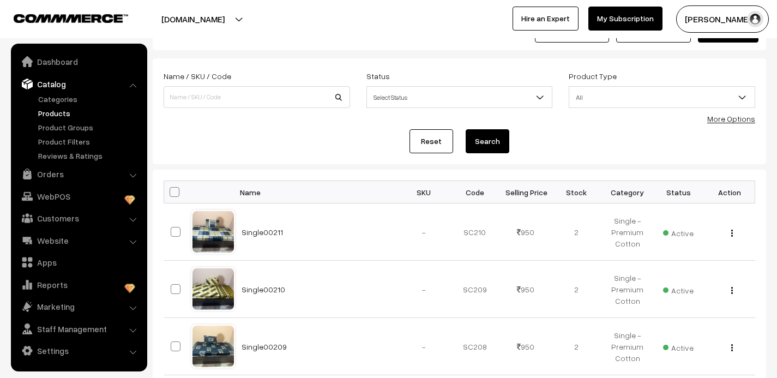
scroll to position [122, 0]
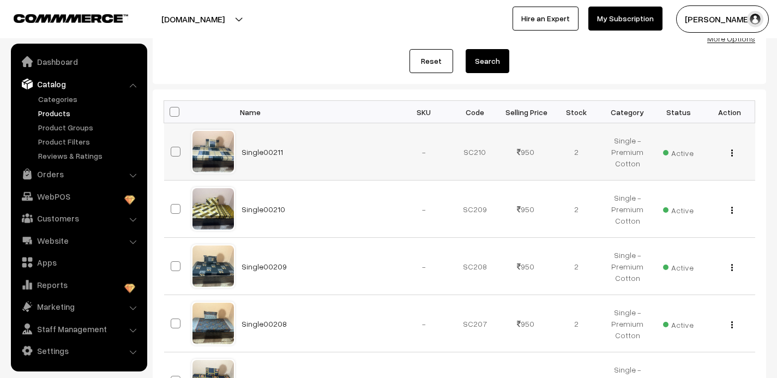
click at [731, 148] on button "button" at bounding box center [732, 152] width 3 height 9
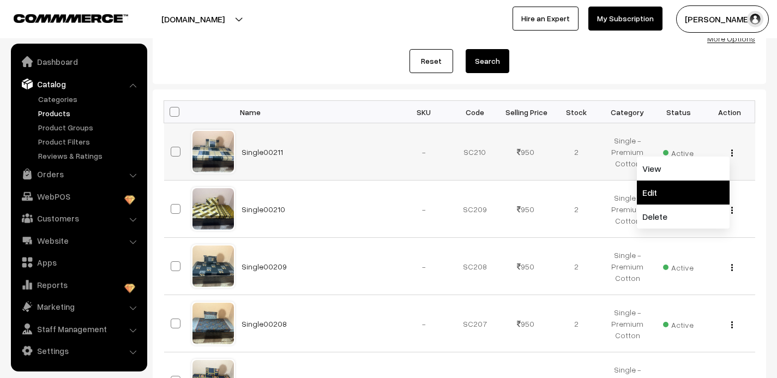
click at [676, 190] on link "Edit" at bounding box center [683, 192] width 93 height 24
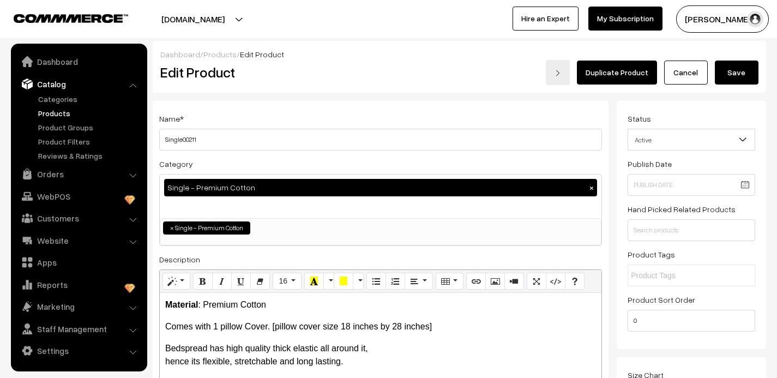
click at [610, 73] on link "Duplicate Product" at bounding box center [617, 73] width 80 height 24
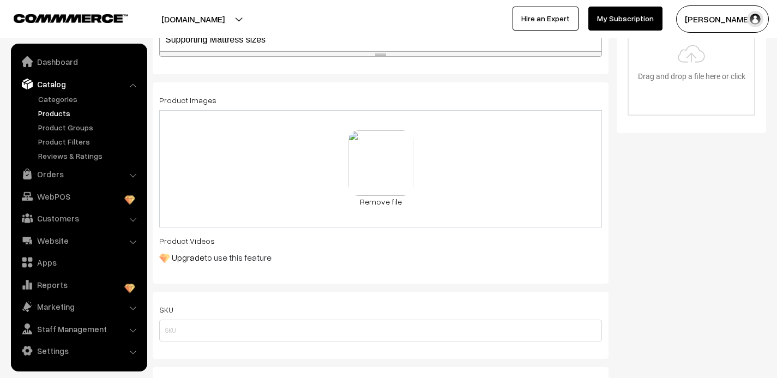
scroll to position [379, 0]
click at [382, 202] on link "Remove file" at bounding box center [380, 200] width 65 height 11
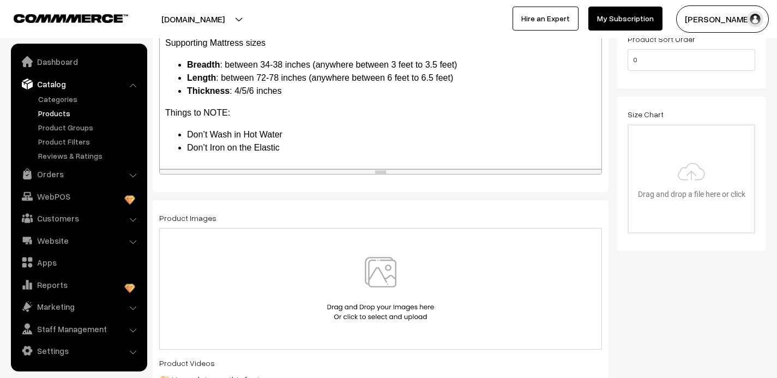
scroll to position [282, 0]
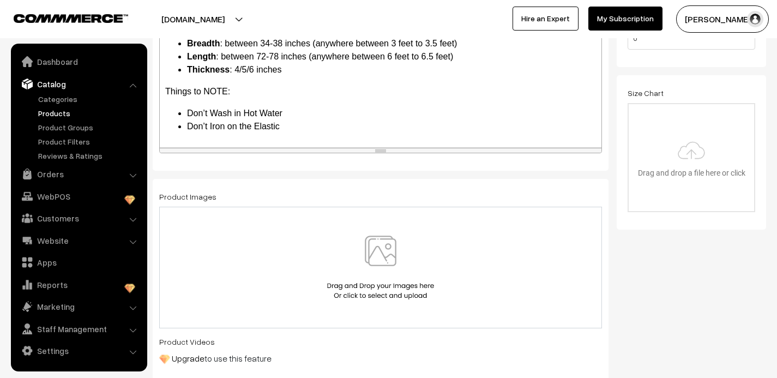
click at [381, 250] on img at bounding box center [380, 268] width 112 height 64
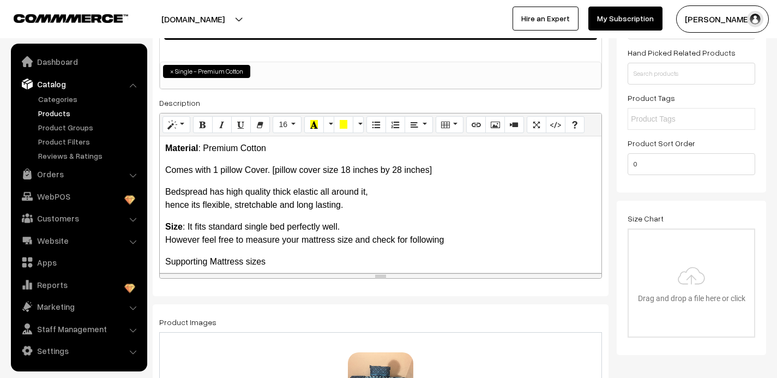
scroll to position [0, 0]
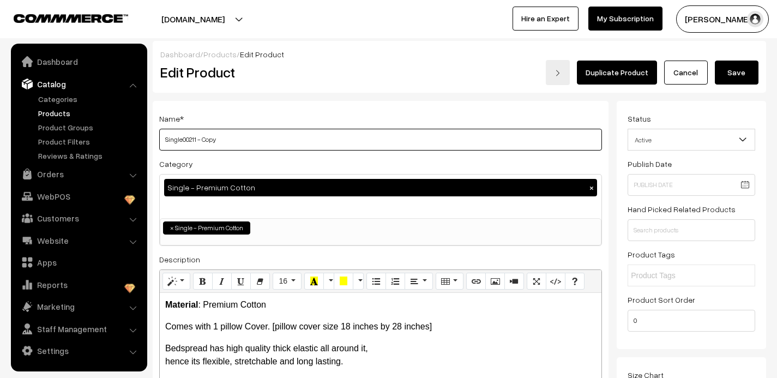
click at [227, 138] on input "Single00211 - Copy" at bounding box center [380, 140] width 443 height 22
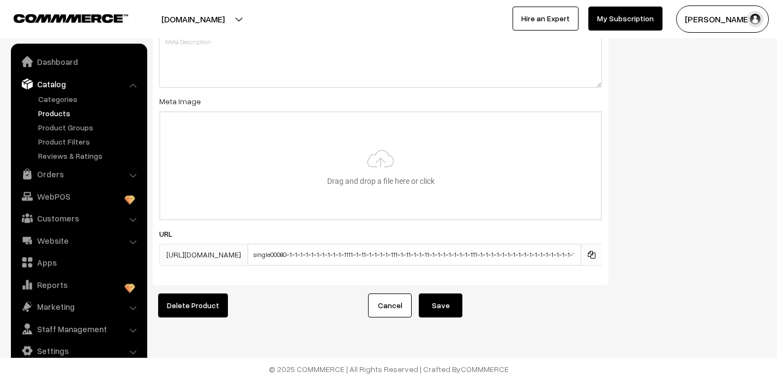
scroll to position [1713, 0]
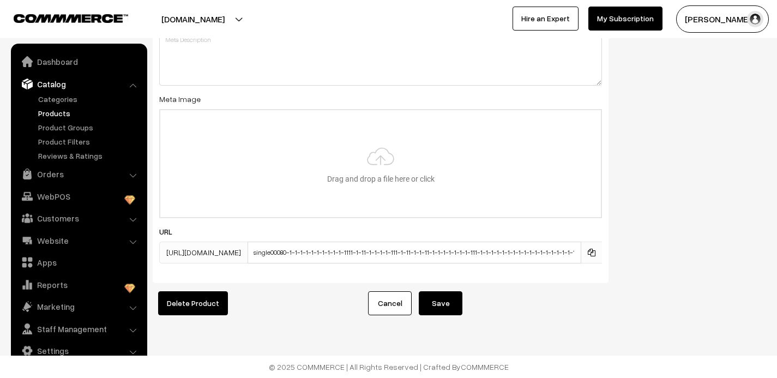
type input "Single00212"
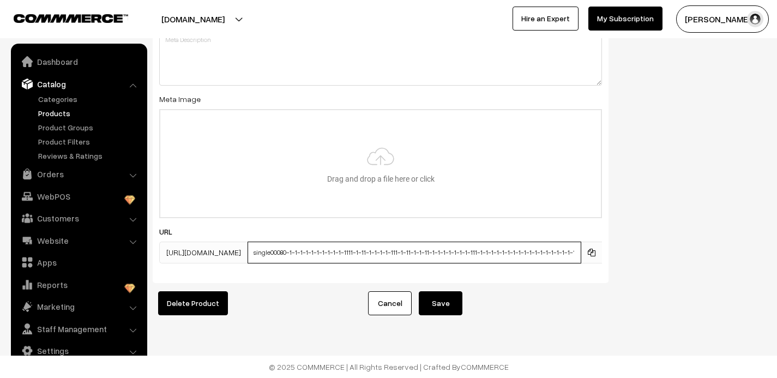
click at [402, 253] on input "single00080-1-1-1-1-1-1-1-1-1-1-1111-1-11-1-1-1-1-111-1-11-1-1-11-1-1-1-1-1-1-1…" at bounding box center [415, 253] width 334 height 22
type input "single00080-1-1-1-1-1-1-1-1-1-1-1111-1-11-1-1-1-1111-1-11-1-1-11-1-1-1-1-1-1-1-…"
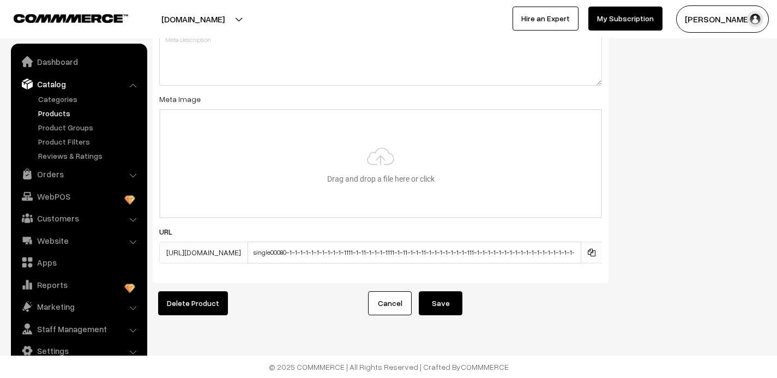
click at [445, 304] on button "Save" at bounding box center [441, 303] width 44 height 24
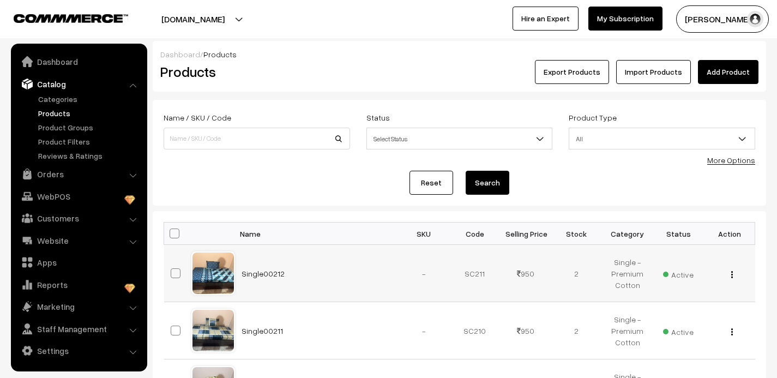
click at [732, 273] on img "button" at bounding box center [732, 274] width 2 height 7
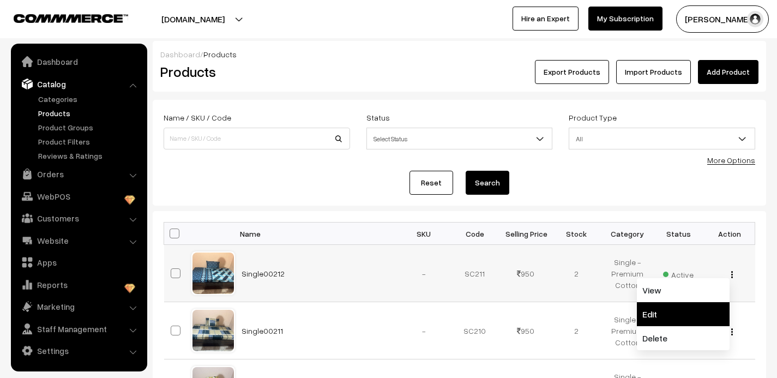
click at [673, 320] on link "Edit" at bounding box center [683, 314] width 93 height 24
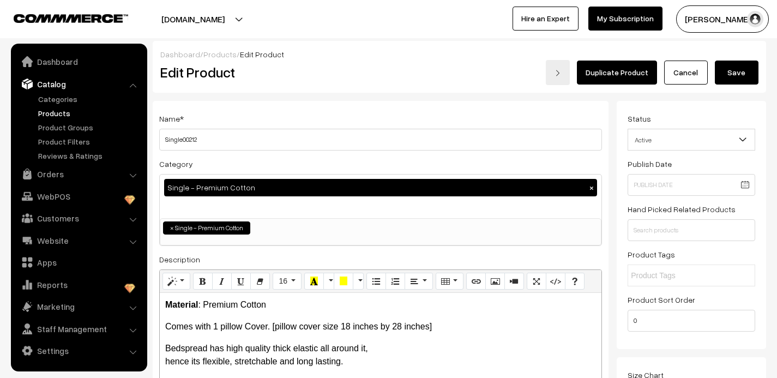
click at [617, 73] on link "Duplicate Product" at bounding box center [617, 73] width 80 height 24
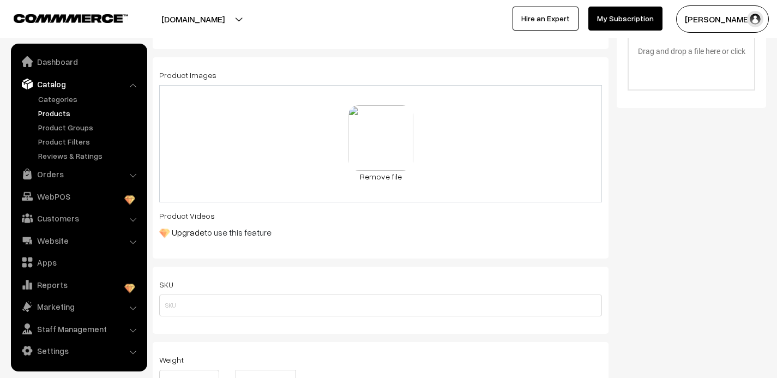
scroll to position [408, 0]
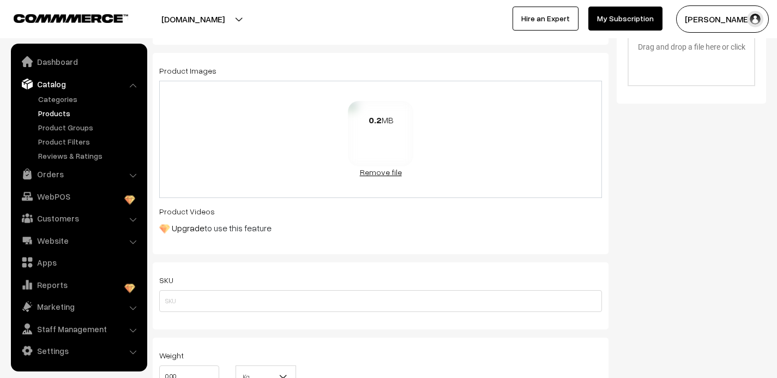
click at [385, 173] on link "Remove file" at bounding box center [380, 171] width 65 height 11
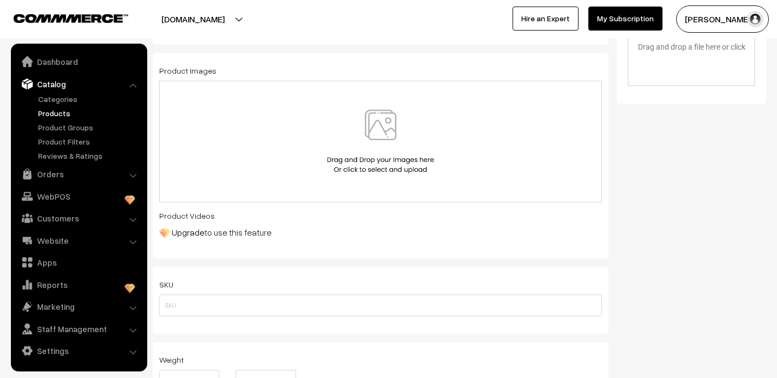
click at [383, 135] on img at bounding box center [380, 142] width 112 height 64
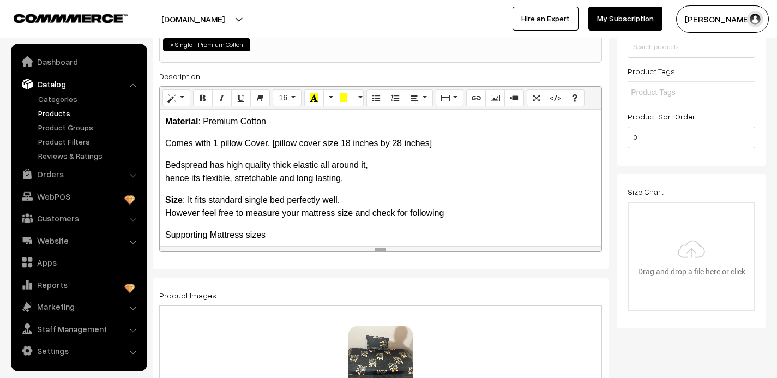
scroll to position [0, 0]
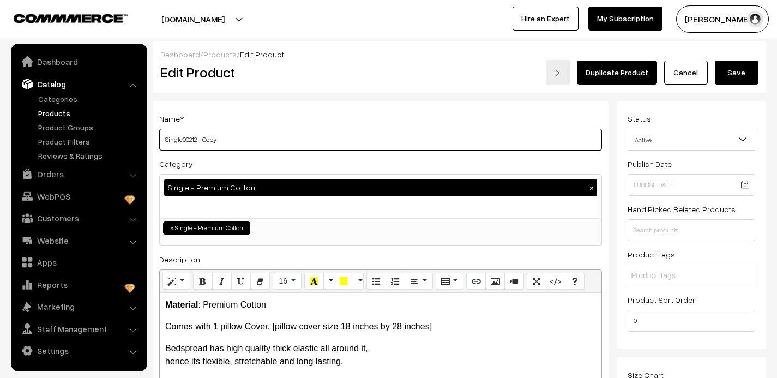
click at [228, 142] on input "Single00212 - Copy" at bounding box center [380, 140] width 443 height 22
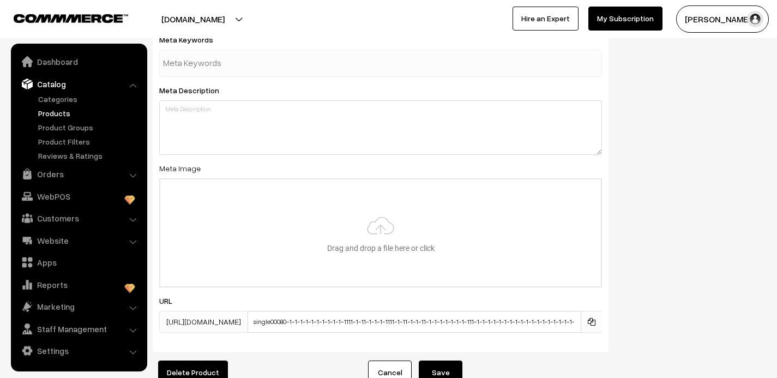
scroll to position [1713, 0]
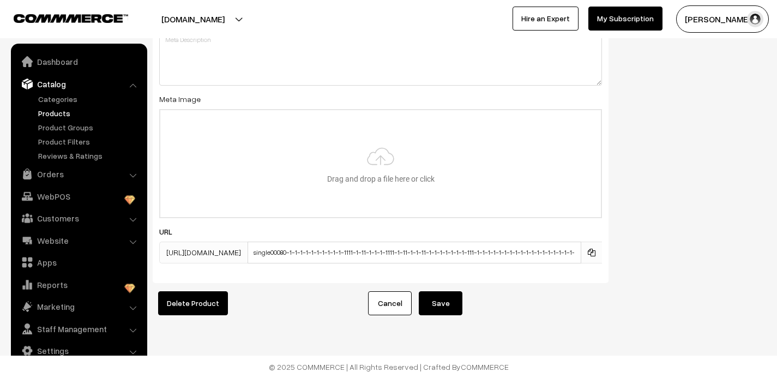
type input "Single00213"
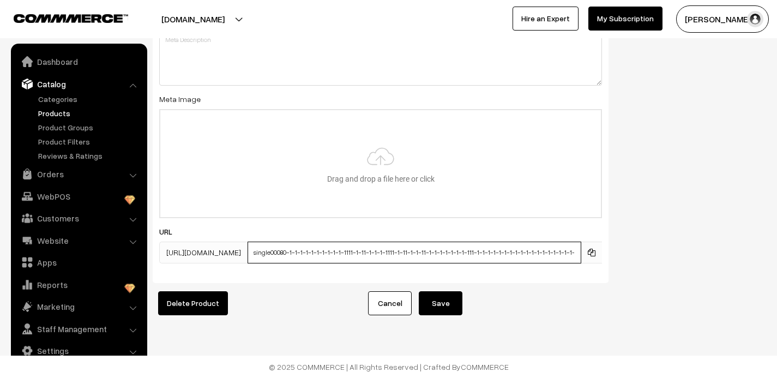
click at [349, 256] on input "single00080-1-1-1-1-1-1-1-1-1-1-1111-1-11-1-1-1-1111-1-11-1-1-11-1-1-1-1-1-1-1-…" at bounding box center [415, 253] width 334 height 22
type input "single00080-1-1-1-1-1-1-1-11-1-1111-1-11-1-1-1-1111-1-11-1-1-11-1-1-1-1-1-1-1-1…"
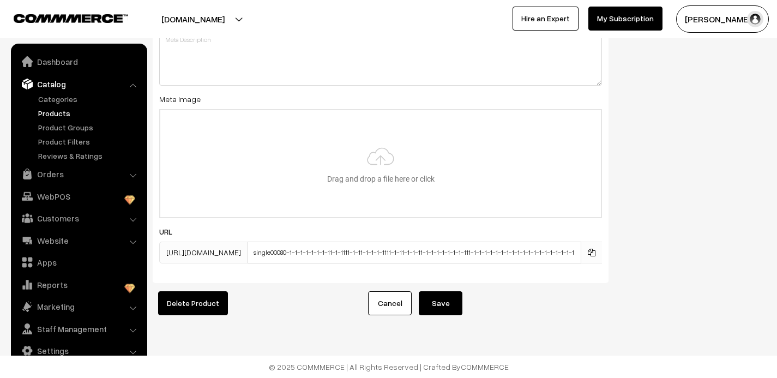
click at [443, 305] on button "Save" at bounding box center [441, 303] width 44 height 24
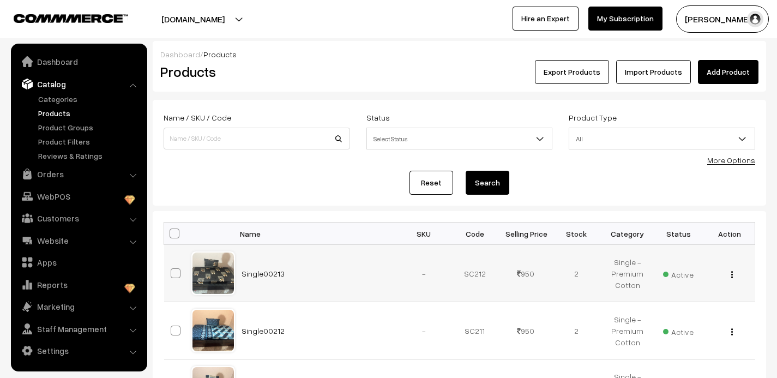
click at [732, 273] on img "button" at bounding box center [732, 274] width 2 height 7
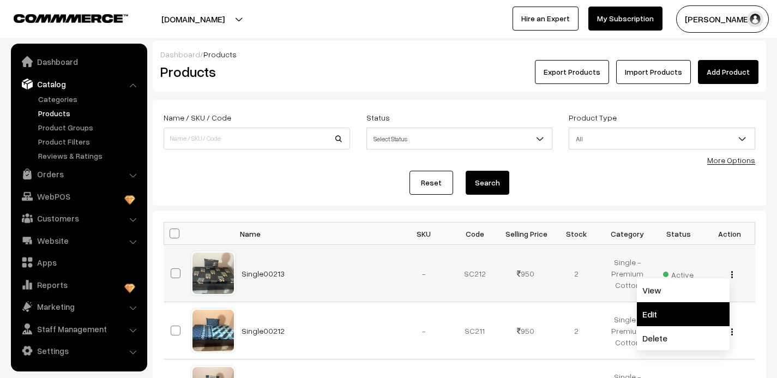
click at [678, 310] on link "Edit" at bounding box center [683, 314] width 93 height 24
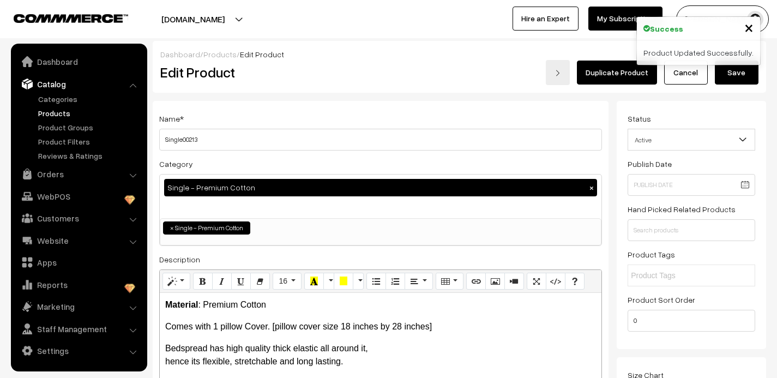
click at [611, 73] on link "Duplicate Product" at bounding box center [617, 73] width 80 height 24
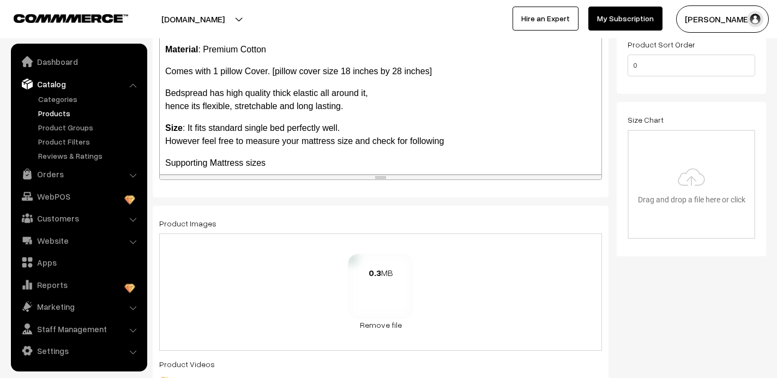
scroll to position [272, 0]
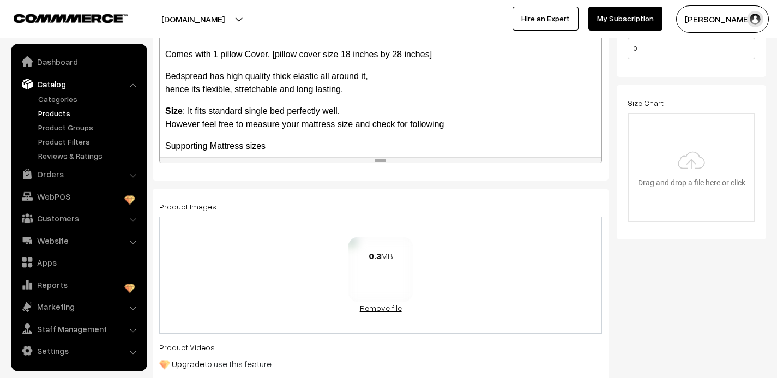
click at [382, 305] on link "Remove file" at bounding box center [380, 307] width 65 height 11
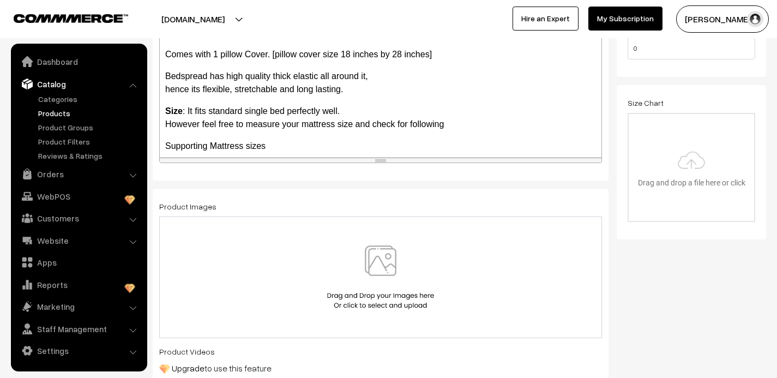
click at [378, 251] on img at bounding box center [380, 277] width 112 height 64
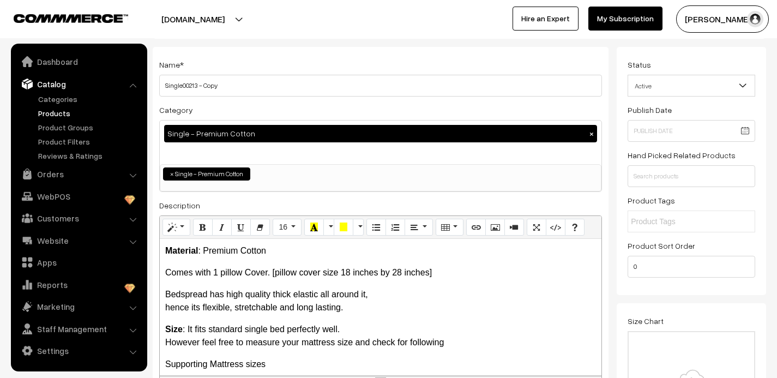
scroll to position [0, 0]
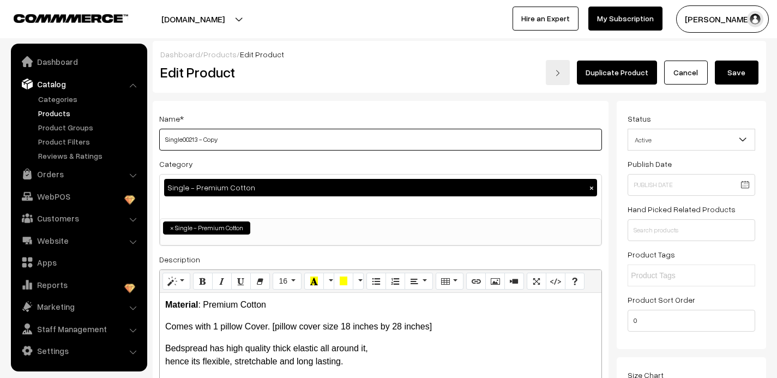
click at [221, 144] on input "Single00213 - Copy" at bounding box center [380, 140] width 443 height 22
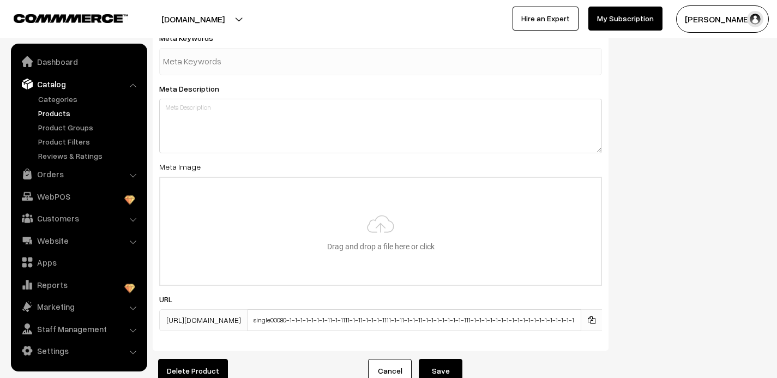
scroll to position [1713, 0]
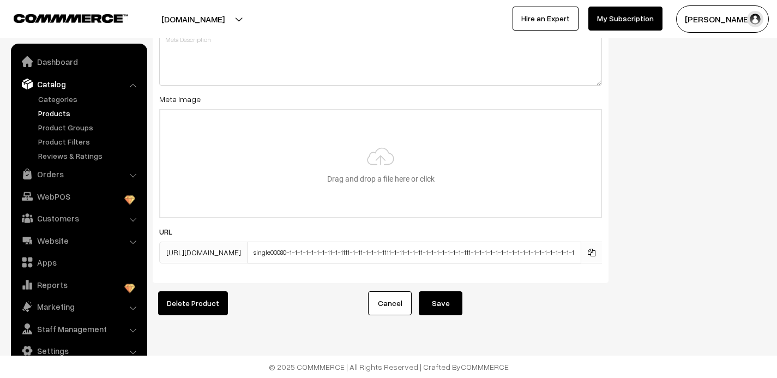
type input "Single00214"
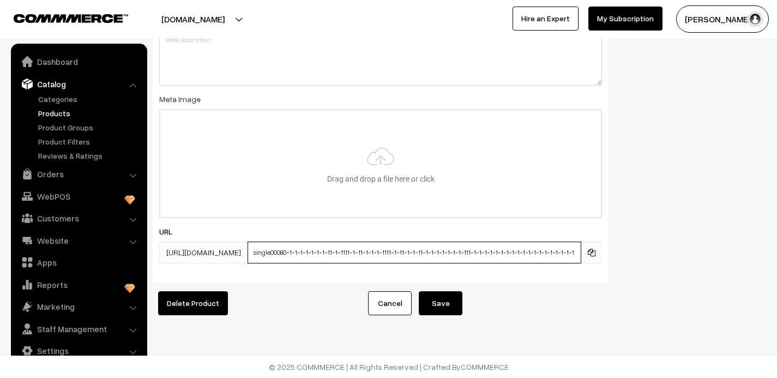
click at [418, 255] on input "single00080-1-1-1-1-1-1-1-11-1-1111-1-11-1-1-1-1111-1-11-1-1-11-1-1-1-1-1-1-1-1…" at bounding box center [415, 253] width 334 height 22
type input "single00080-1-1-1-1-1-1-1-11-1-1111-1-11-1-1-1-1111-1-111-1-11-1-1-1-1-1-1-1-11…"
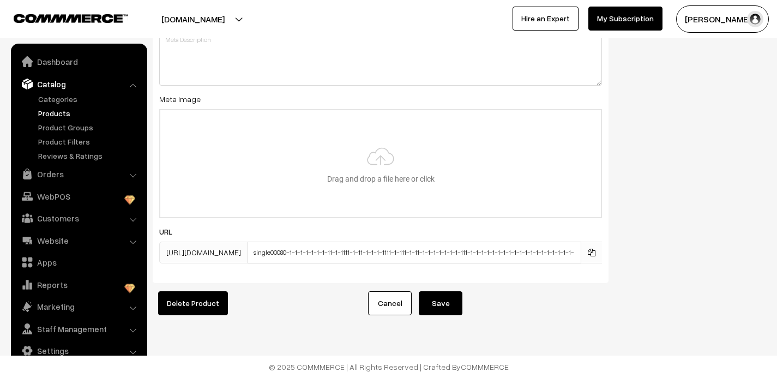
click at [436, 310] on button "Save" at bounding box center [441, 303] width 44 height 24
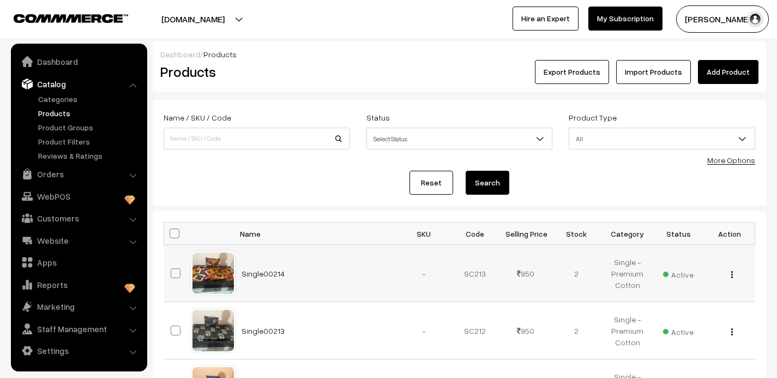
click at [732, 271] on img "button" at bounding box center [732, 274] width 2 height 7
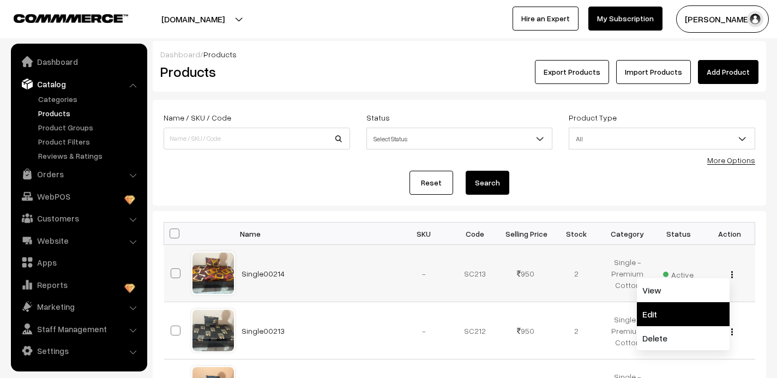
click at [684, 306] on link "Edit" at bounding box center [683, 314] width 93 height 24
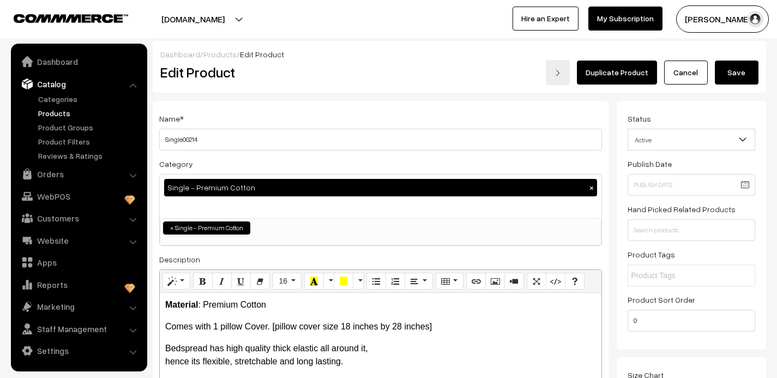
click at [604, 70] on link "Duplicate Product" at bounding box center [617, 73] width 80 height 24
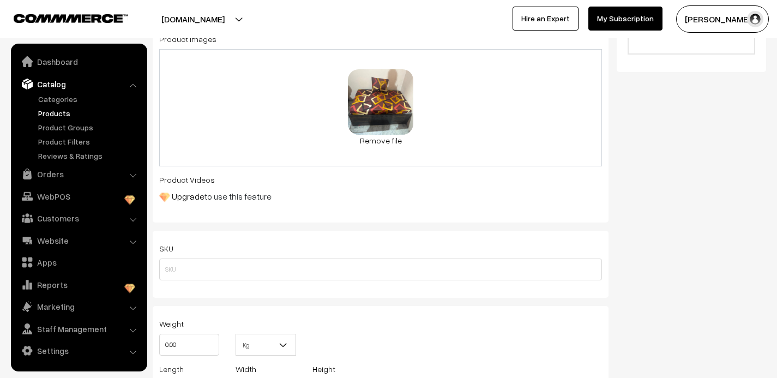
scroll to position [455, 0]
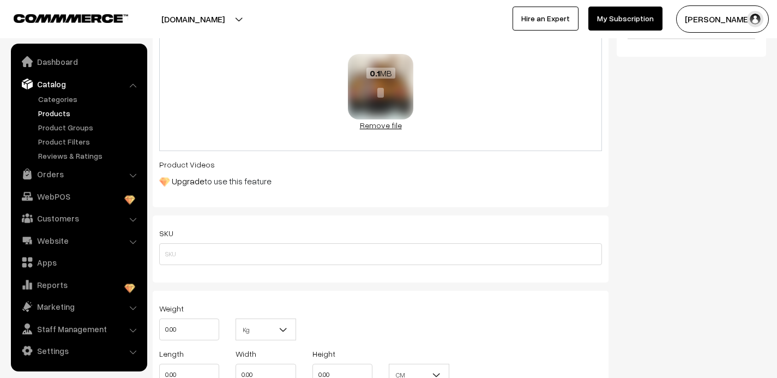
click at [393, 125] on link "Remove file" at bounding box center [380, 124] width 65 height 11
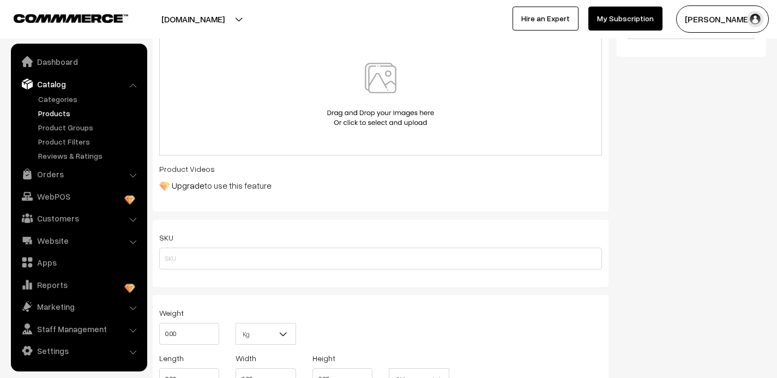
click at [381, 88] on img at bounding box center [380, 95] width 112 height 64
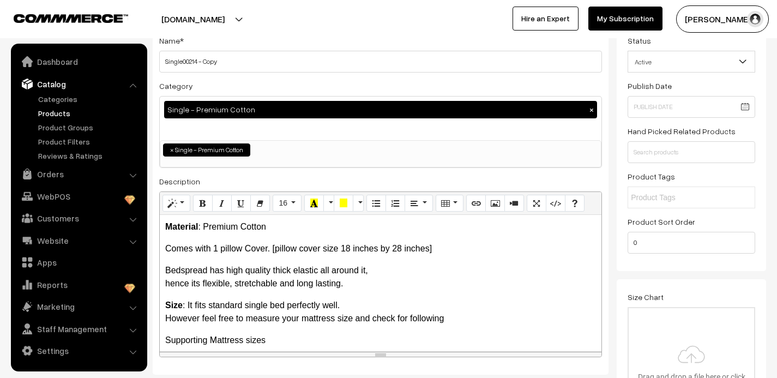
scroll to position [0, 0]
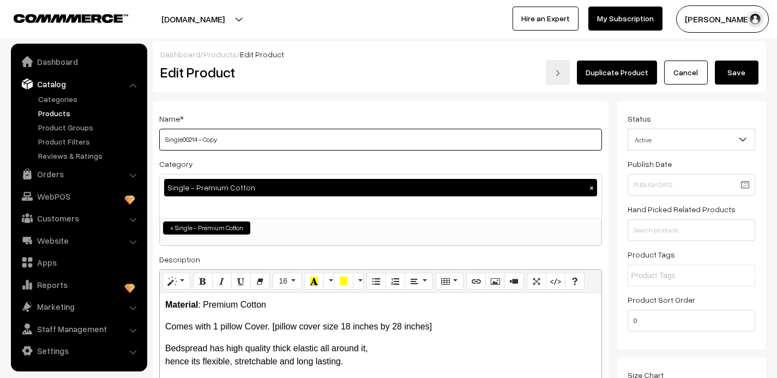
click at [221, 141] on input "Single00214 - Copy" at bounding box center [380, 140] width 443 height 22
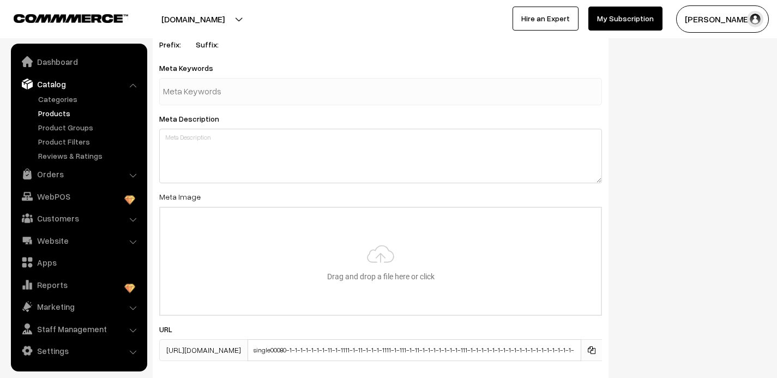
scroll to position [1713, 0]
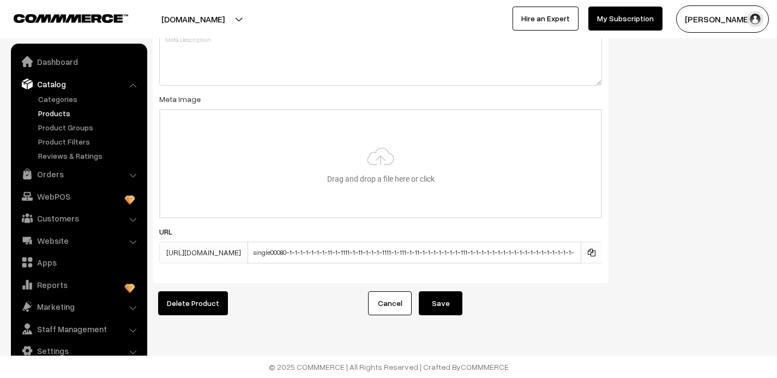
type input "Single00215"
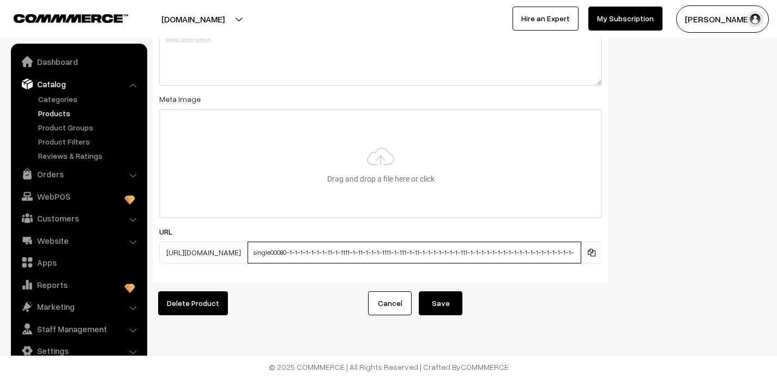
click at [453, 252] on input "single00080-1-1-1-1-1-1-1-11-1-1111-1-11-1-1-1-1111-1-111-1-11-1-1-1-1-1-1-1-11…" at bounding box center [415, 253] width 334 height 22
type input "single00080-1-1-1-1-1-1-1-11-1-1111-1-11-1-1-1-1111-1-111-1-11-1-1-1-11-1-1-111…"
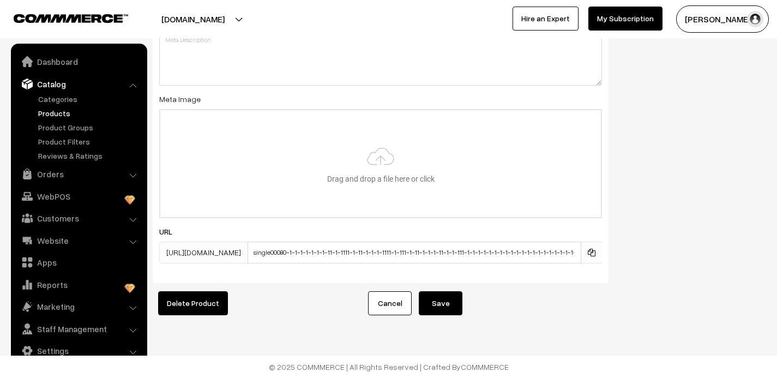
click at [442, 311] on button "Save" at bounding box center [441, 303] width 44 height 24
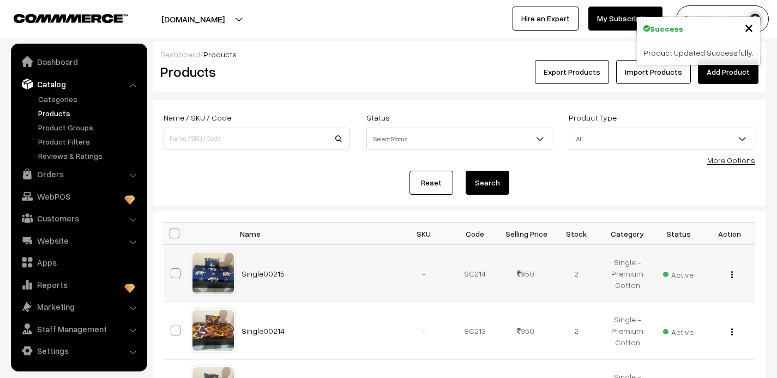
click at [731, 273] on img "button" at bounding box center [732, 274] width 2 height 7
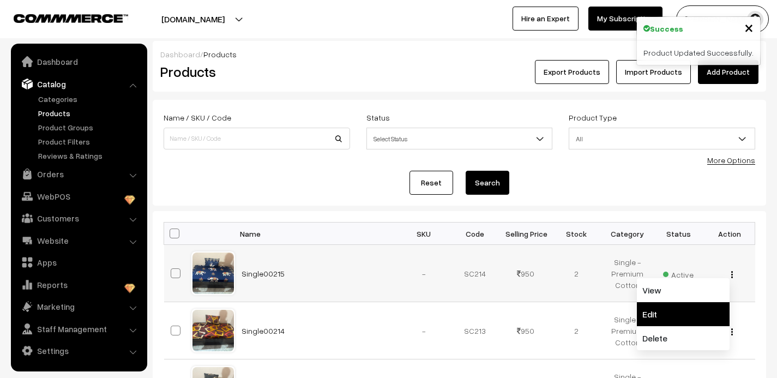
click at [676, 317] on link "Edit" at bounding box center [683, 314] width 93 height 24
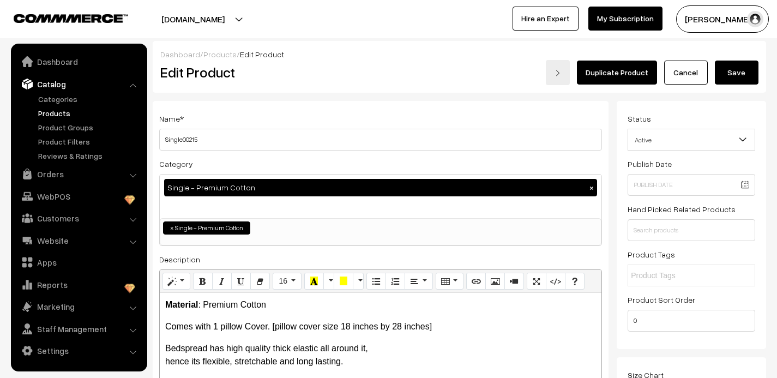
click at [619, 73] on link "Duplicate Product" at bounding box center [617, 73] width 80 height 24
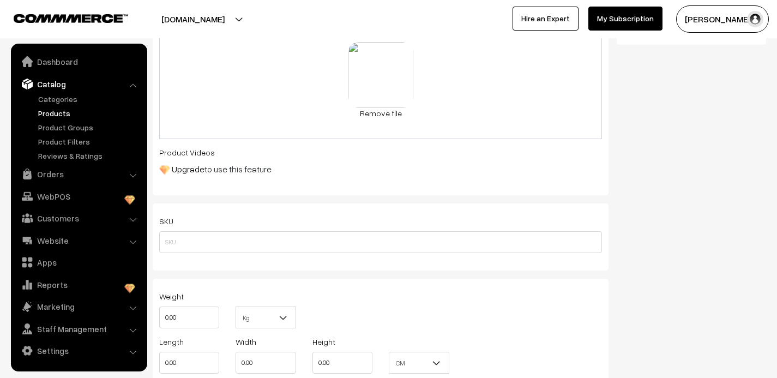
scroll to position [475, 0]
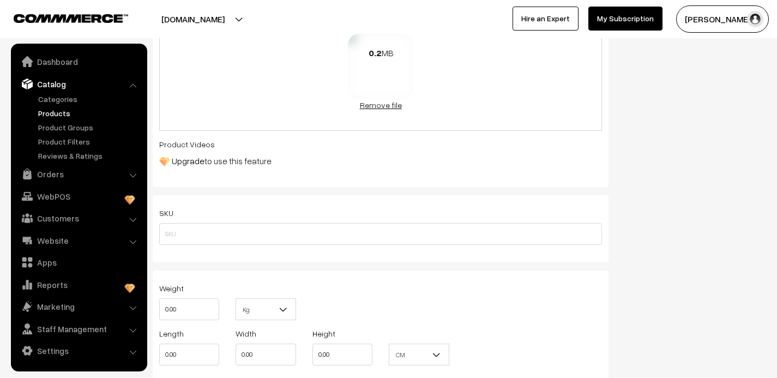
click at [376, 106] on link "Remove file" at bounding box center [380, 104] width 65 height 11
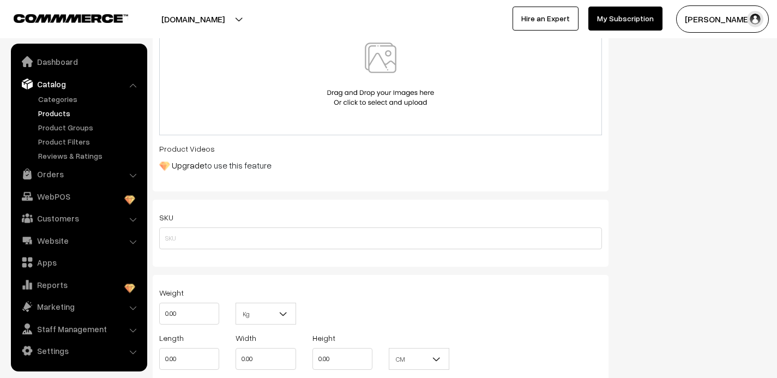
click at [380, 63] on img at bounding box center [380, 75] width 112 height 64
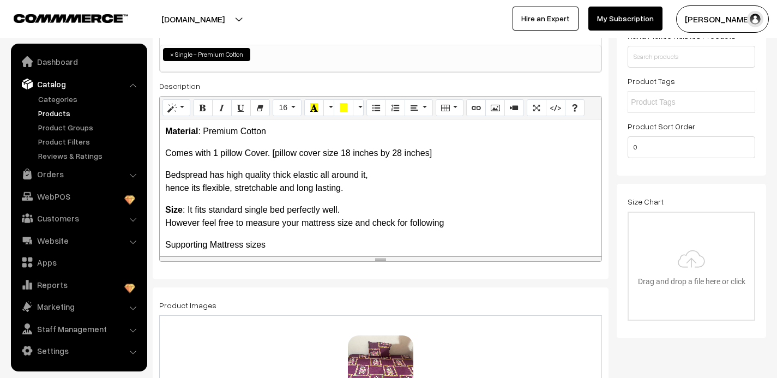
scroll to position [0, 0]
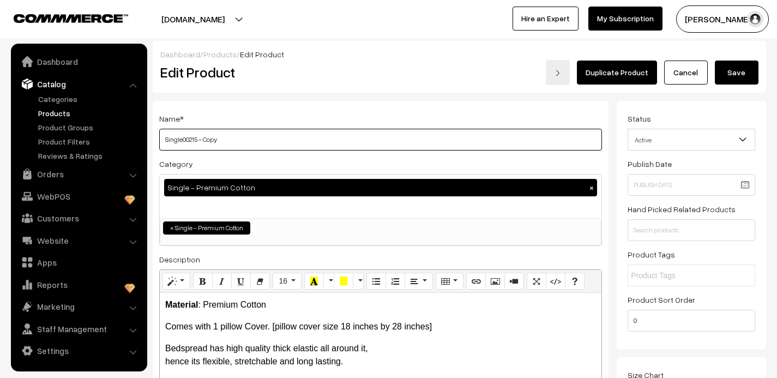
click at [227, 140] on input "Single00215 - Copy" at bounding box center [380, 140] width 443 height 22
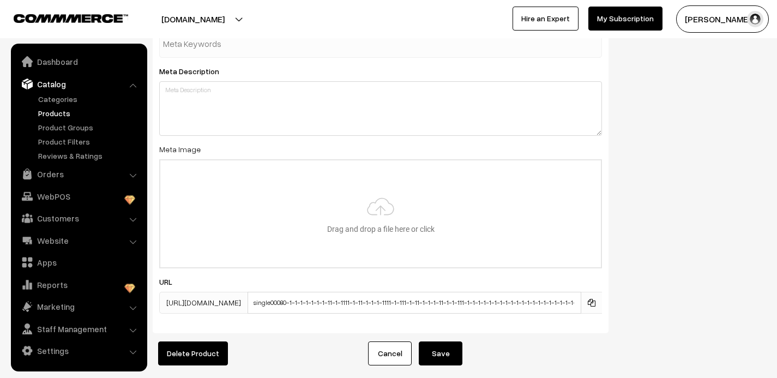
scroll to position [1713, 0]
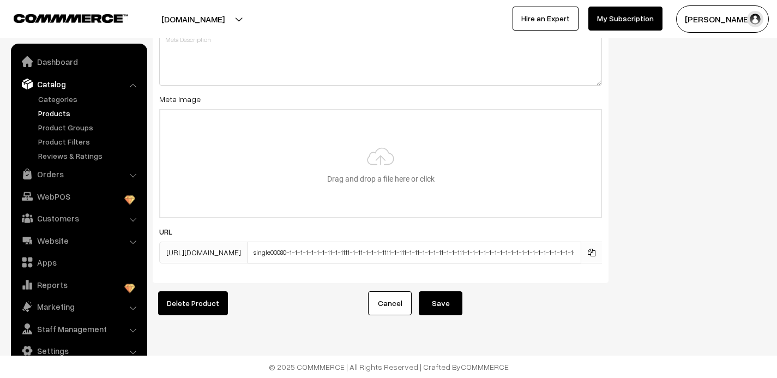
type input "Single00216"
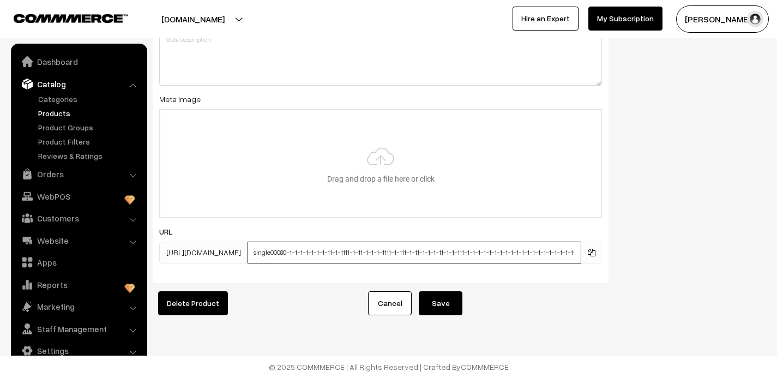
click at [389, 252] on input "single00080-1-1-1-1-1-1-1-11-1-1111-1-11-1-1-1-1111-1-111-1-11-1-1-1-11-1-1-111…" at bounding box center [415, 253] width 334 height 22
type input "single00080-1-1-1-1-1-1-1-11-1-1111-1-11-1-11-1111-1-111-1-11-1-1-1-11-1-1-111-…"
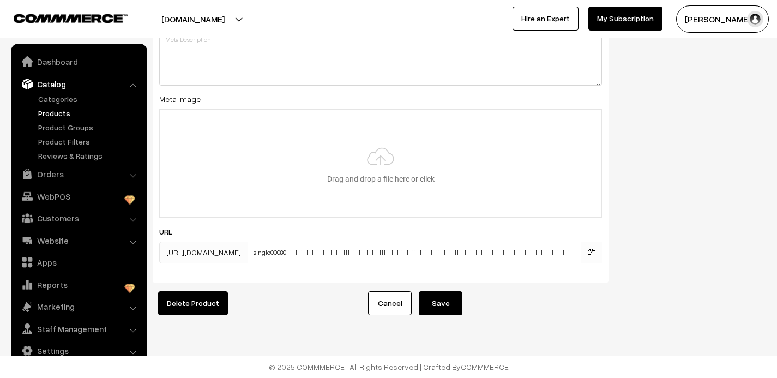
click at [442, 304] on button "Save" at bounding box center [441, 303] width 44 height 24
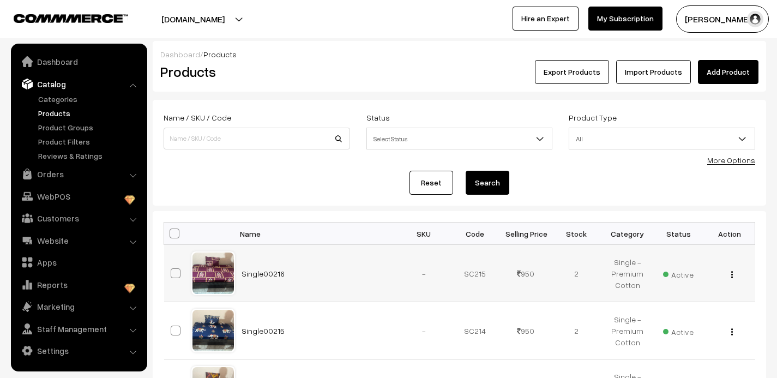
click at [733, 273] on button "button" at bounding box center [732, 274] width 3 height 9
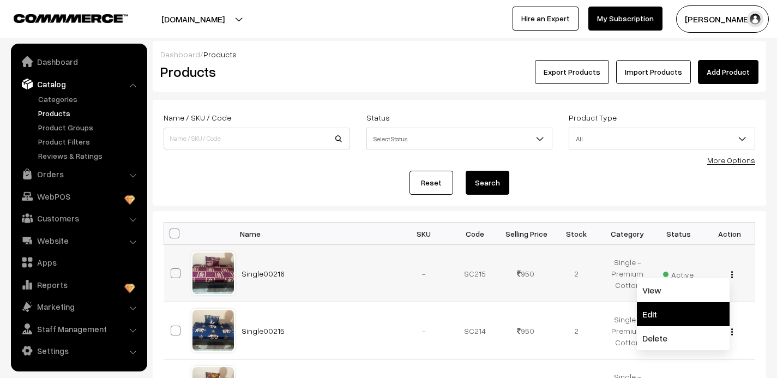
click at [683, 312] on link "Edit" at bounding box center [683, 314] width 93 height 24
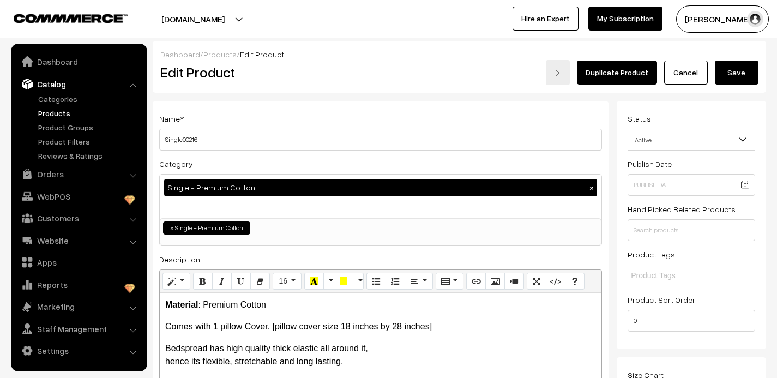
click at [613, 67] on link "Duplicate Product" at bounding box center [617, 73] width 80 height 24
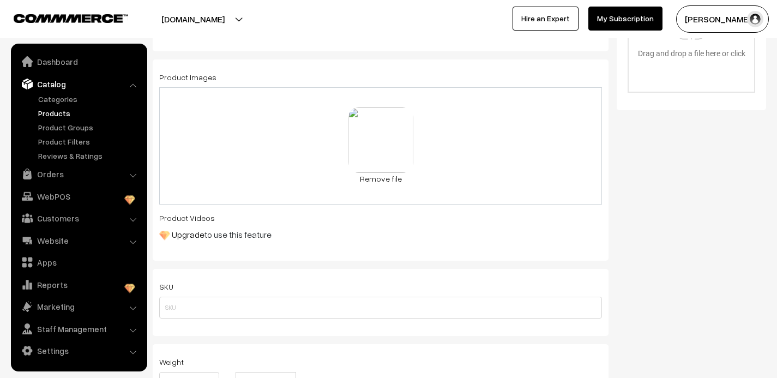
scroll to position [424, 0]
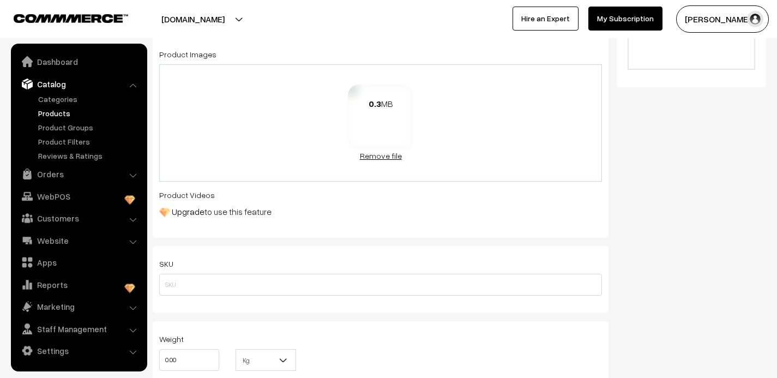
click at [378, 155] on link "Remove file" at bounding box center [380, 155] width 65 height 11
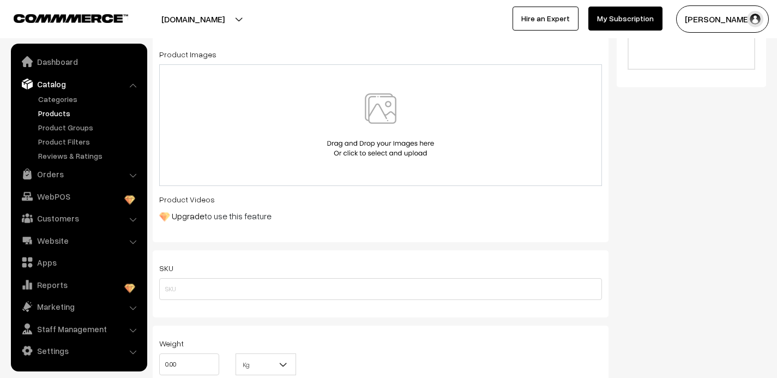
click at [378, 100] on img at bounding box center [380, 125] width 112 height 64
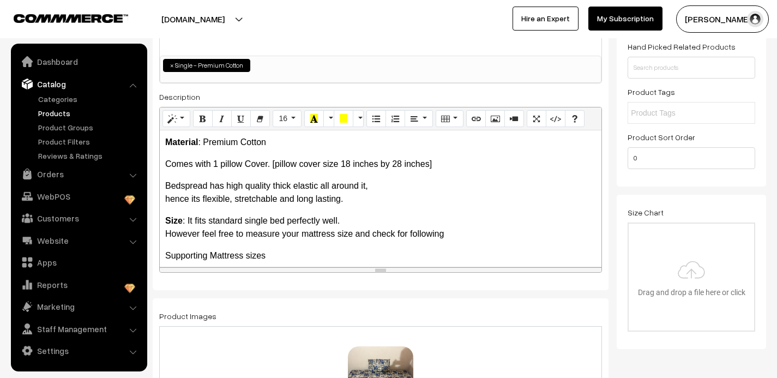
scroll to position [0, 0]
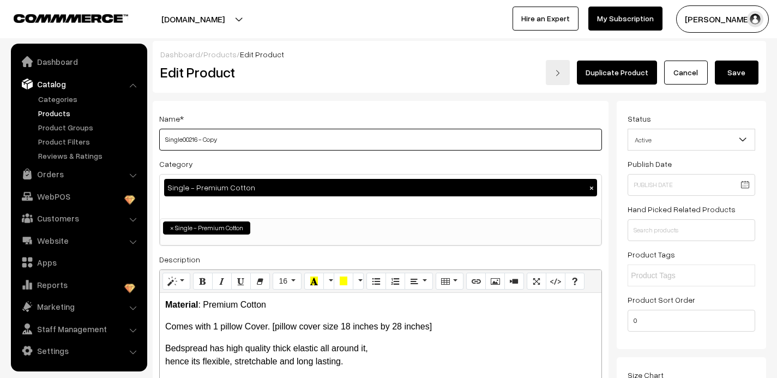
click at [224, 146] on input "Single00216 - Copy" at bounding box center [380, 140] width 443 height 22
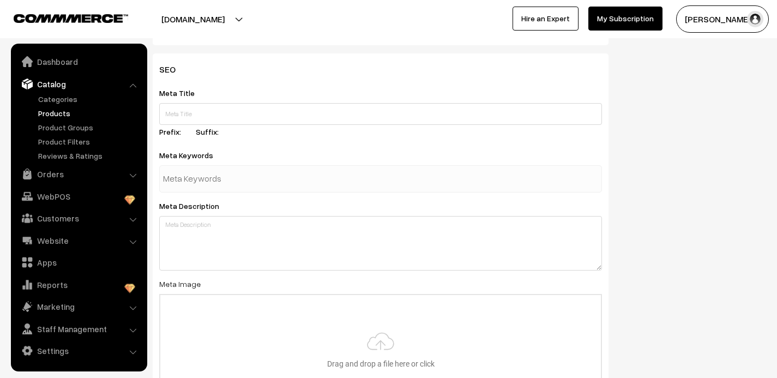
scroll to position [1713, 0]
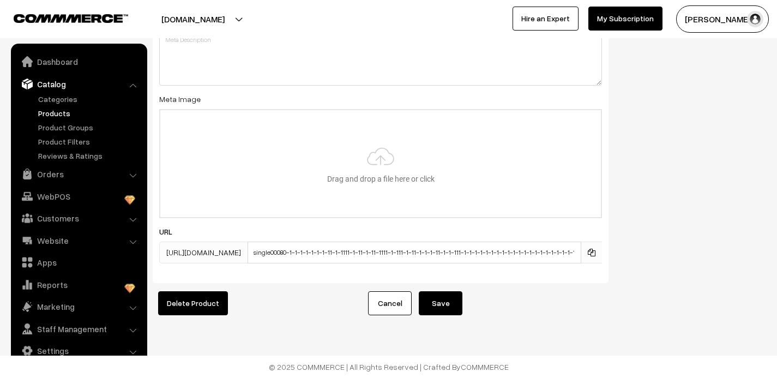
type input "Single00217"
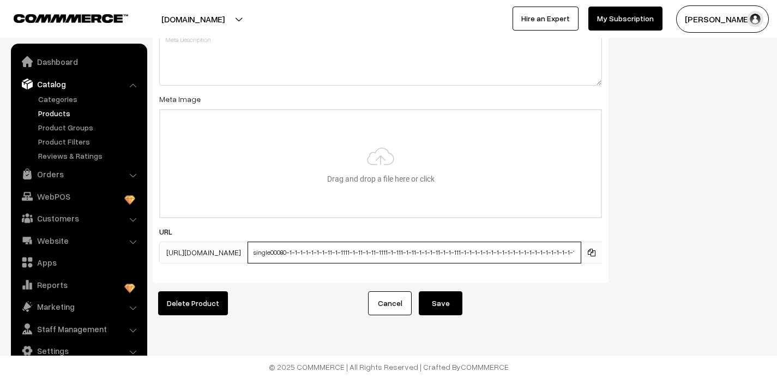
click at [351, 254] on input "single00080-1-1-1-1-1-1-1-11-1-1111-1-11-1-11-1111-1-111-1-11-1-1-1-11-1-1-111-…" at bounding box center [415, 253] width 334 height 22
type input "single00080-1-1-1-1-1-1-1-111-1111-1-11-1-11-1111-1-111-1-11-1-1-1-11-1-1-111-1…"
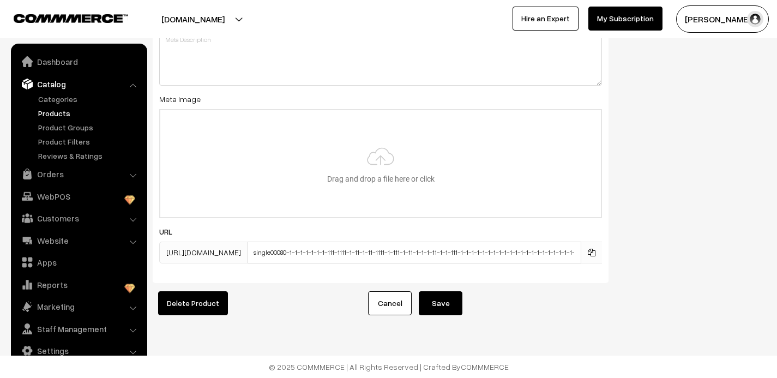
click at [451, 307] on button "Save" at bounding box center [441, 303] width 44 height 24
